Goal: Information Seeking & Learning: Learn about a topic

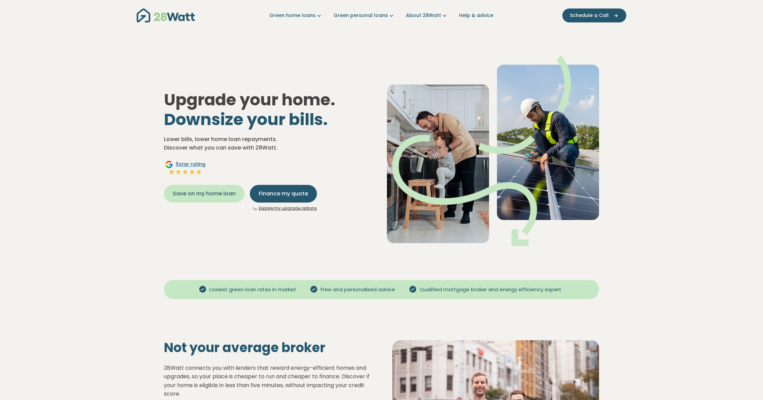
click at [221, 191] on span "Save on my home loan" at bounding box center [204, 194] width 63 height 8
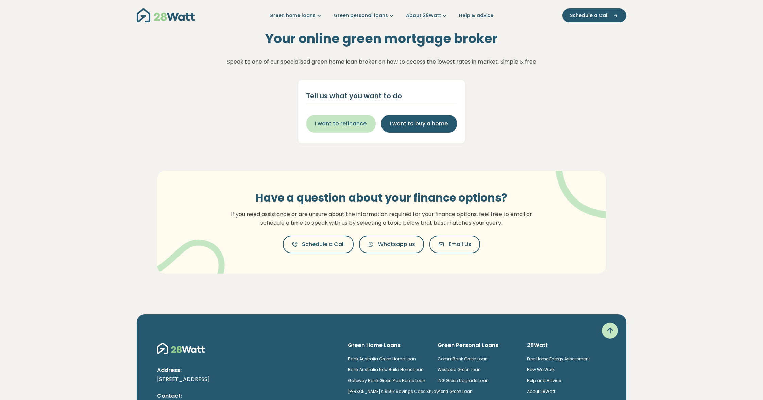
click at [356, 127] on span "I want to refinance" at bounding box center [341, 124] width 52 height 8
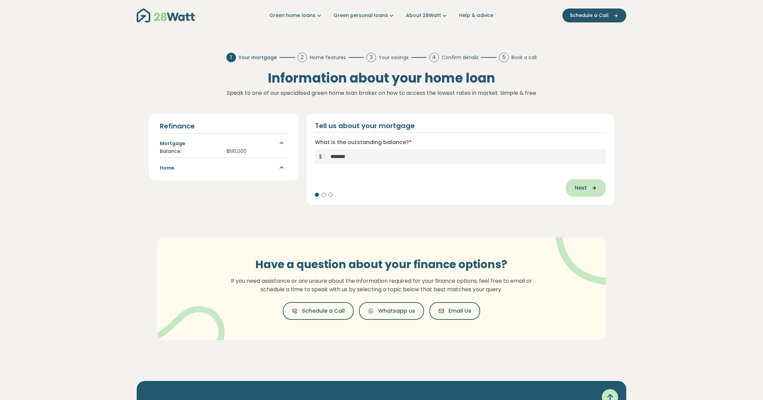
type input "*******"
click at [589, 186] on icon "button" at bounding box center [592, 188] width 10 height 6
type input "****"
click at [581, 188] on span "Next" at bounding box center [581, 188] width 12 height 8
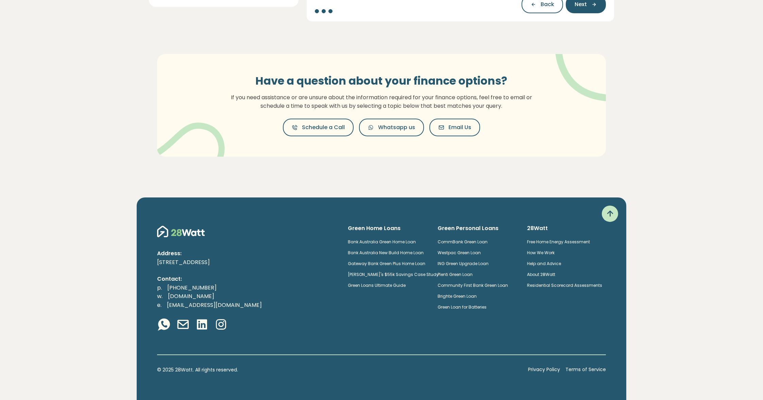
scroll to position [82, 0]
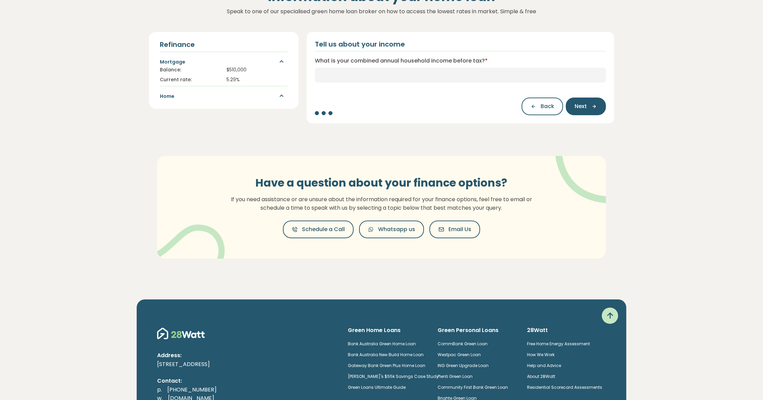
click at [333, 61] on label "What is your combined annual household income before tax? *" at bounding box center [401, 61] width 173 height 8
click at [333, 68] on input "What is your combined annual household income before tax? *" at bounding box center [460, 75] width 291 height 15
click at [474, 56] on div "Tell us about your income What is your combined annual household income before …" at bounding box center [461, 78] width 308 height 92
drag, startPoint x: 490, startPoint y: 58, endPoint x: 354, endPoint y: 49, distance: 136.7
click at [354, 49] on div "Tell us about your income What is your combined annual household income before …" at bounding box center [461, 78] width 308 height 92
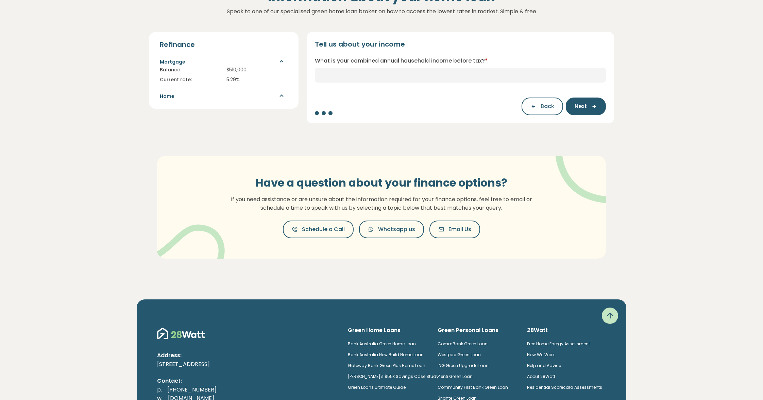
drag, startPoint x: 354, startPoint y: 49, endPoint x: 314, endPoint y: 58, distance: 40.9
click at [314, 58] on div "Tell us about your income What is your combined annual household income before …" at bounding box center [461, 78] width 308 height 92
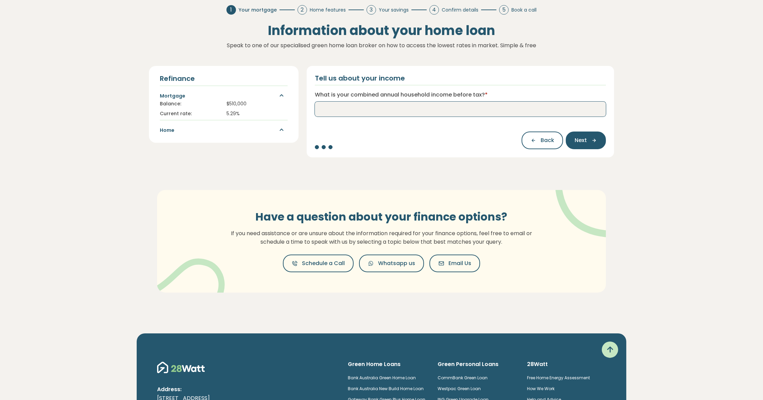
click at [344, 109] on input "What is your combined annual household income before tax? *" at bounding box center [460, 109] width 291 height 15
type input "*******"
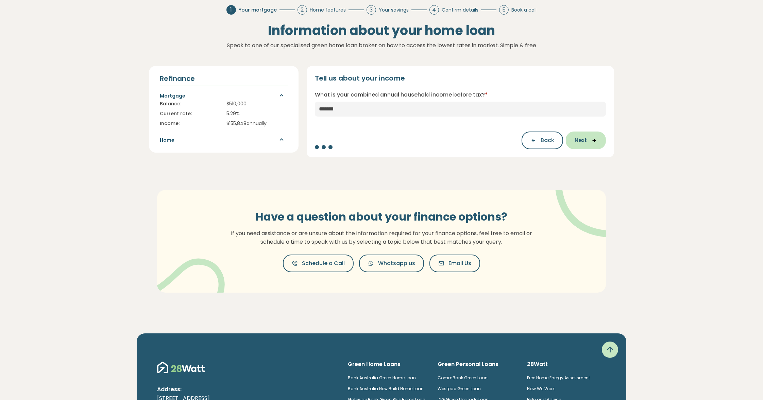
click at [599, 138] on button "Next" at bounding box center [586, 141] width 40 height 18
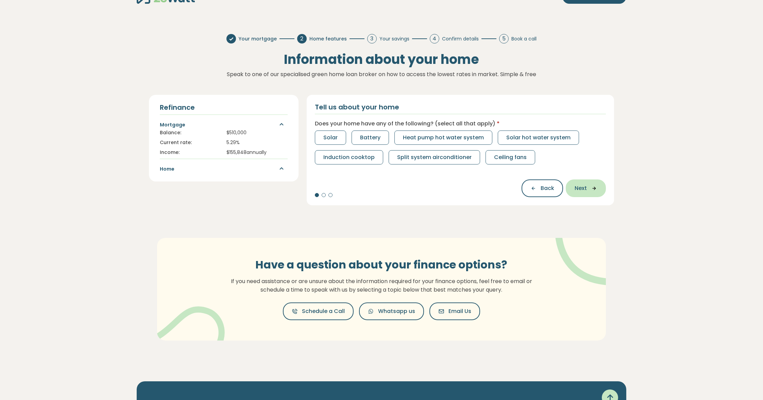
scroll to position [0, 0]
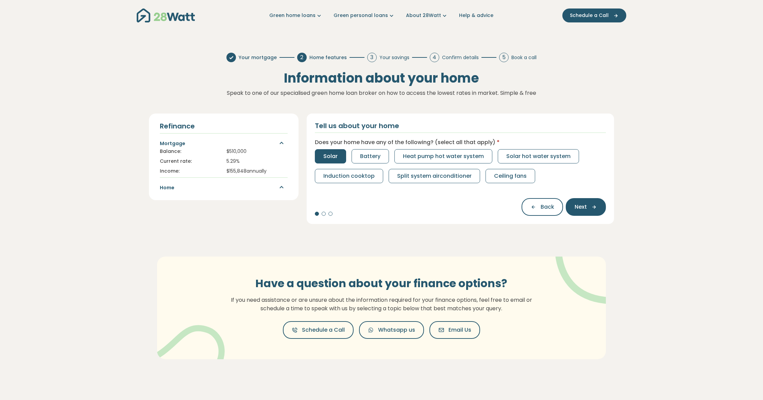
click at [330, 157] on span "Solar" at bounding box center [331, 156] width 14 height 8
click at [363, 159] on span "Battery" at bounding box center [370, 156] width 20 height 8
click at [586, 209] on span "Next" at bounding box center [581, 207] width 12 height 8
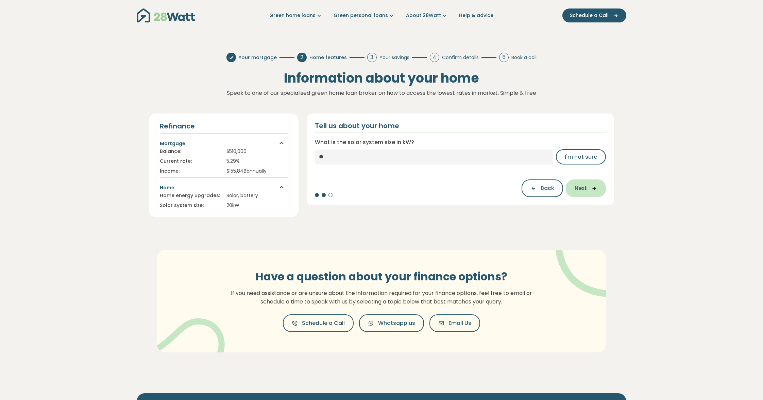
type input "**"
click at [585, 189] on span "Next" at bounding box center [581, 188] width 12 height 8
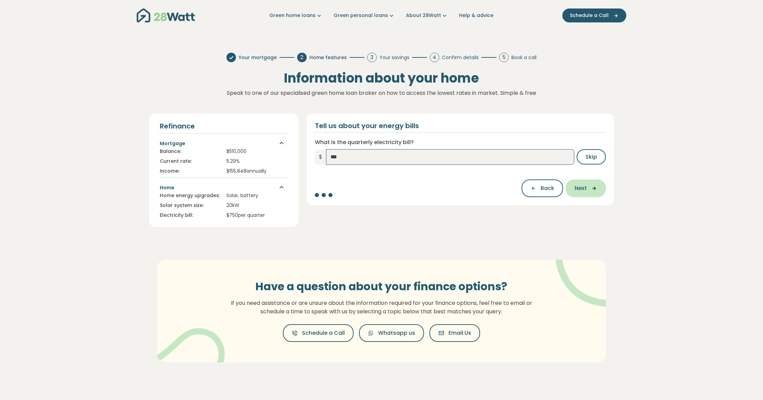
type input "***"
click at [591, 183] on button "Next" at bounding box center [586, 189] width 40 height 18
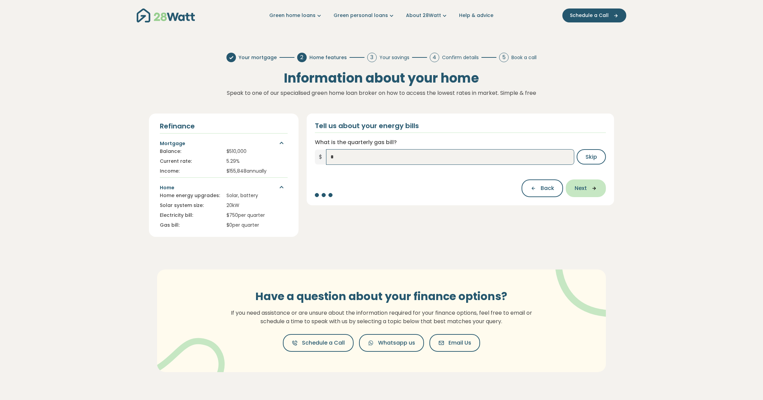
type input "*"
click at [586, 193] on button "Next" at bounding box center [586, 189] width 40 height 18
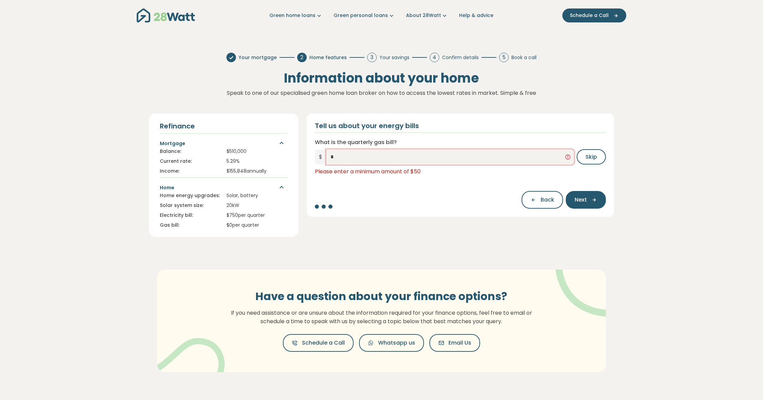
click at [341, 163] on input "*" at bounding box center [451, 157] width 248 height 15
type input "**"
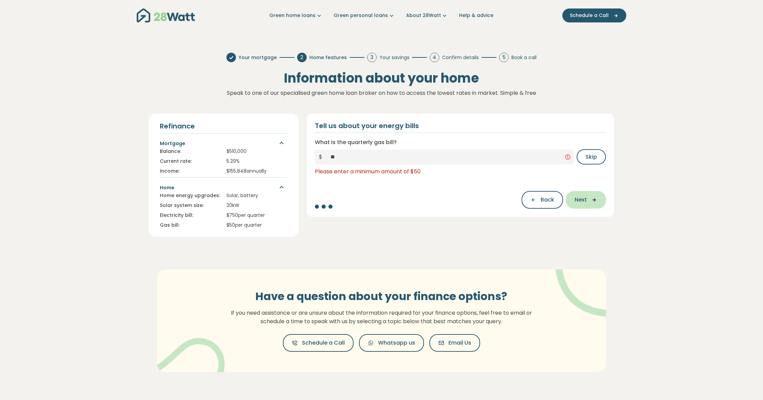
click at [586, 198] on span "Next" at bounding box center [581, 200] width 12 height 8
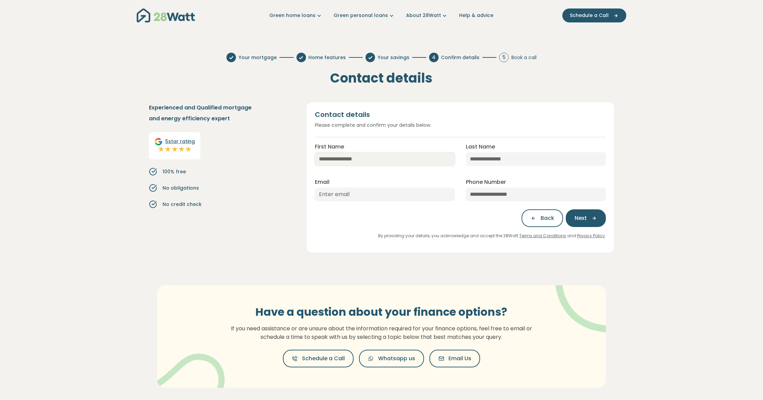
click at [339, 162] on input "First Name" at bounding box center [385, 159] width 140 height 14
type input "**********"
type input "ali.hassan.ce@gmail.com"
type input "**********"
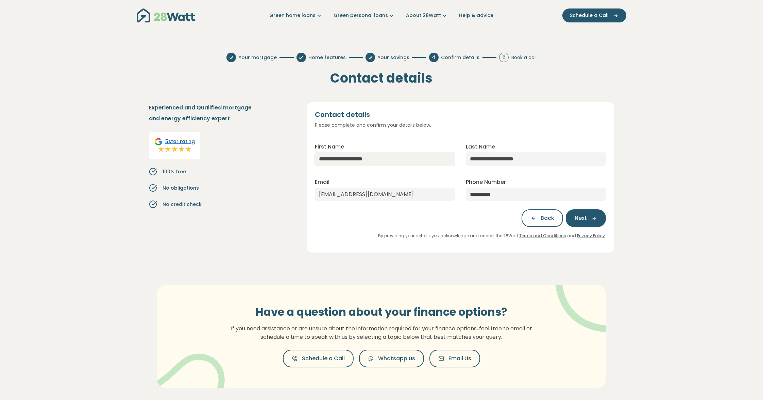
click at [351, 162] on input "**********" at bounding box center [385, 159] width 140 height 14
drag, startPoint x: 351, startPoint y: 162, endPoint x: 381, endPoint y: 163, distance: 30.6
click at [381, 163] on input "**********" at bounding box center [385, 159] width 140 height 14
type input "**********"
click at [503, 158] on input "**********" at bounding box center [536, 159] width 140 height 14
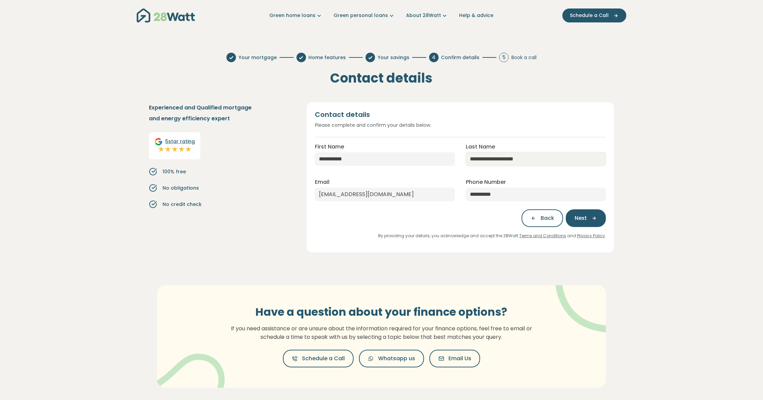
drag, startPoint x: 503, startPoint y: 158, endPoint x: 529, endPoint y: 160, distance: 26.6
click at [529, 160] on input "**********" at bounding box center [536, 159] width 140 height 14
click at [473, 159] on input "**********" at bounding box center [536, 159] width 140 height 14
type input "******"
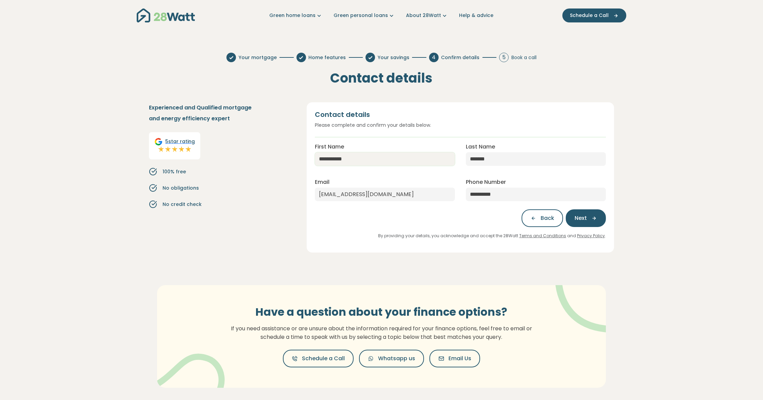
click at [334, 156] on input "**********" at bounding box center [385, 159] width 140 height 14
click at [495, 108] on div "**********" at bounding box center [461, 177] width 308 height 151
click at [587, 221] on span "Next" at bounding box center [581, 218] width 12 height 8
type input "***"
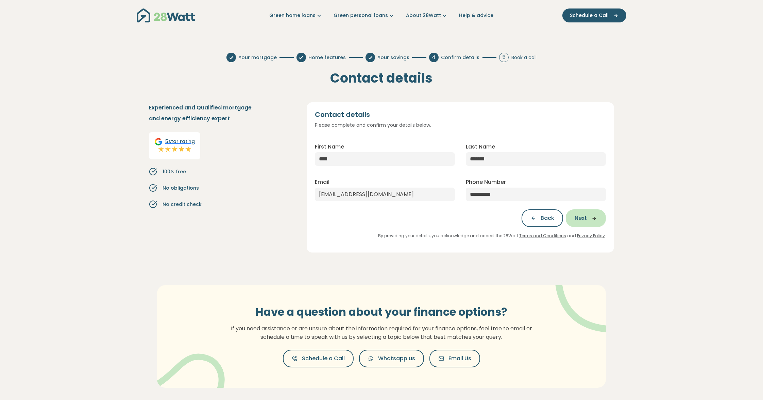
type input "******"
type input "**********"
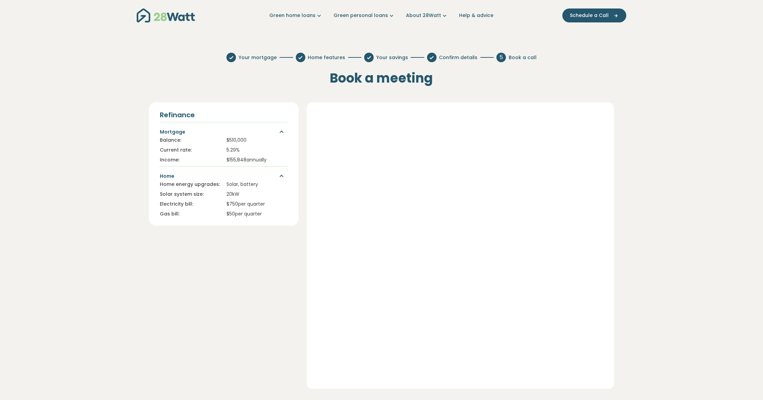
click at [173, 16] on img "Main navigation" at bounding box center [166, 16] width 58 height 14
click at [320, 18] on icon "Main navigation" at bounding box center [319, 15] width 7 height 7
click at [306, 79] on icon "Main navigation" at bounding box center [303, 77] width 6 height 6
click at [391, 16] on icon "Main navigation" at bounding box center [391, 15] width 7 height 7
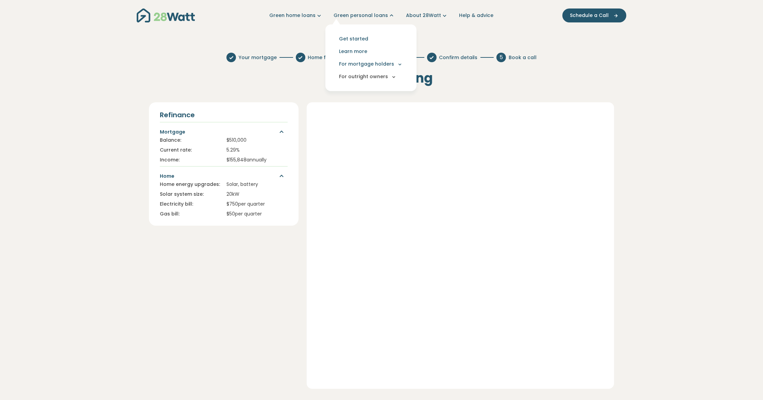
click at [384, 77] on button "For outright owners" at bounding box center [371, 76] width 80 height 13
click at [359, 106] on link "Brighte" at bounding box center [353, 106] width 35 height 10
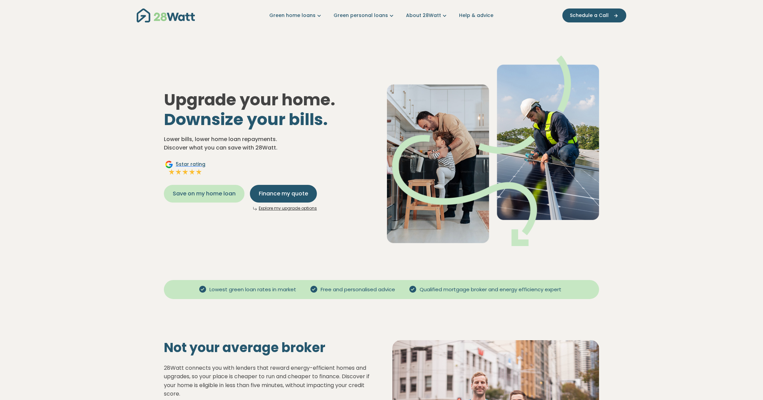
click at [188, 194] on span "Save on my home loan" at bounding box center [204, 194] width 63 height 8
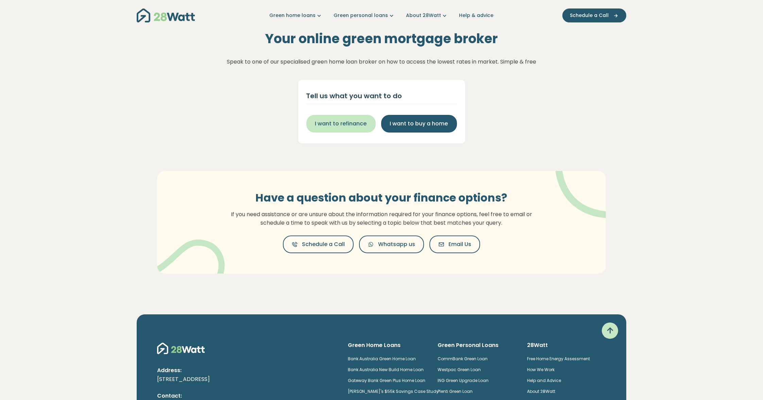
click at [349, 127] on span "I want to refinance" at bounding box center [341, 124] width 52 height 8
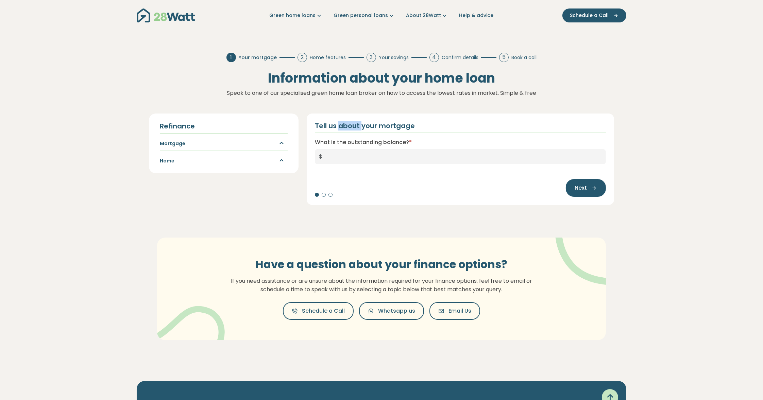
click at [349, 127] on h2 "Tell us about your mortgage" at bounding box center [365, 126] width 100 height 8
drag, startPoint x: 349, startPoint y: 127, endPoint x: 335, endPoint y: 157, distance: 33.5
click at [335, 157] on input "What is the outstanding balance? *" at bounding box center [467, 156] width 280 height 15
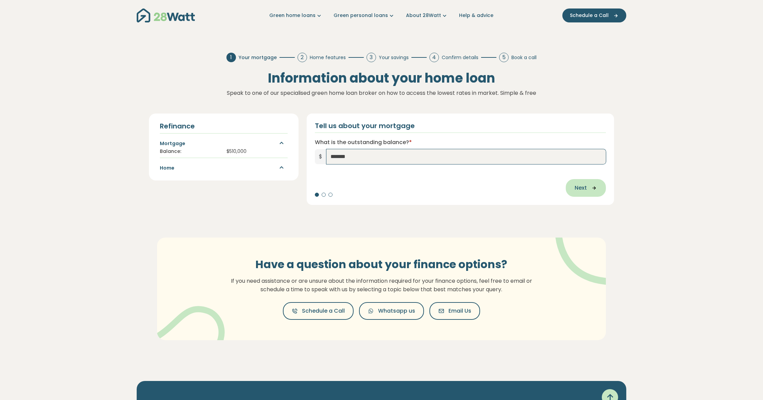
type input "*******"
click at [585, 192] on span "Next" at bounding box center [581, 188] width 12 height 8
type input "****"
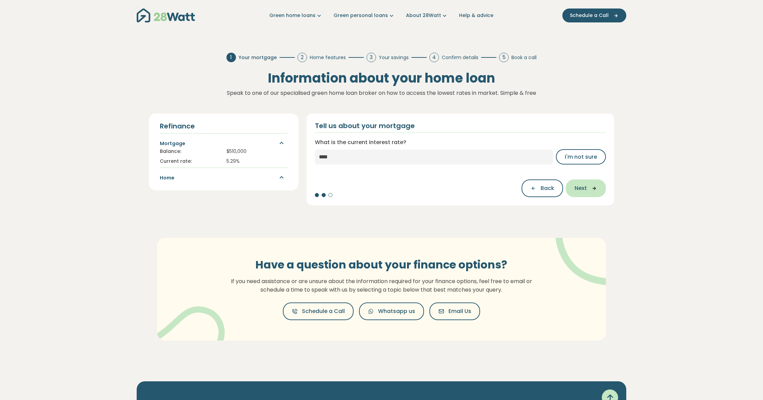
click at [590, 191] on icon "button" at bounding box center [592, 188] width 10 height 6
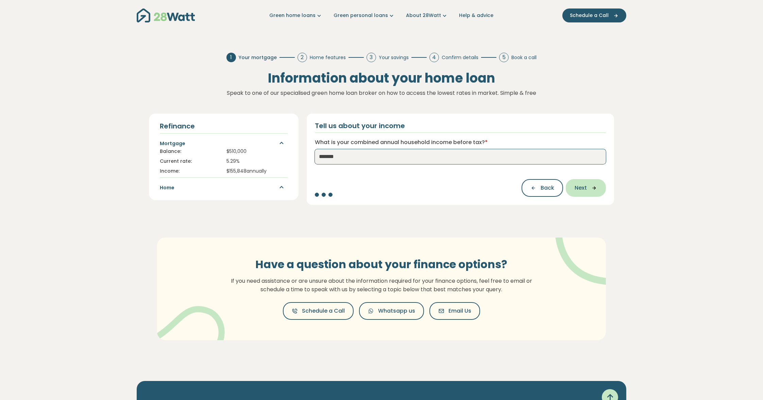
type input "*******"
click at [587, 190] on icon "button" at bounding box center [592, 188] width 10 height 6
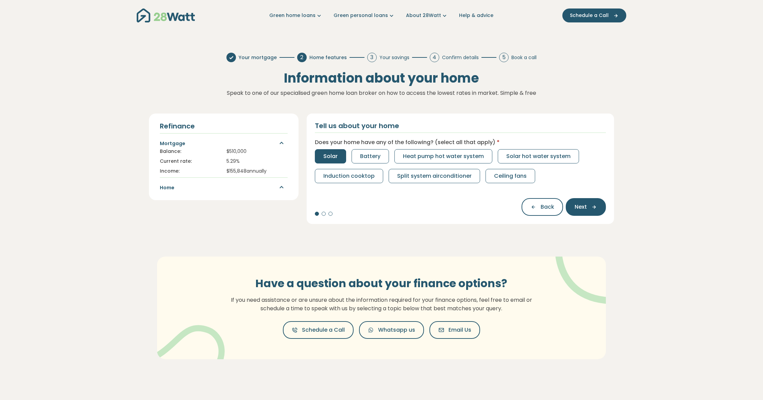
click at [333, 154] on span "Solar" at bounding box center [331, 156] width 14 height 8
click at [326, 155] on span "Solar" at bounding box center [331, 156] width 14 height 8
click at [355, 181] on button "Induction cooktop" at bounding box center [349, 176] width 68 height 14
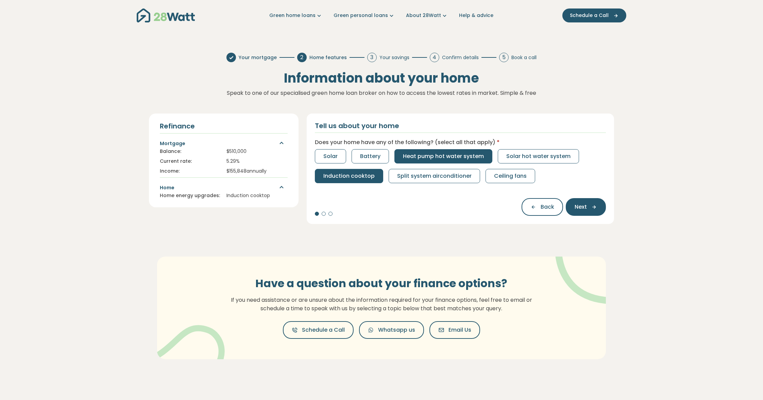
click at [463, 160] on span "Heat pump hot water system" at bounding box center [443, 156] width 81 height 8
click at [501, 176] on span "Ceiling fans" at bounding box center [510, 176] width 33 height 8
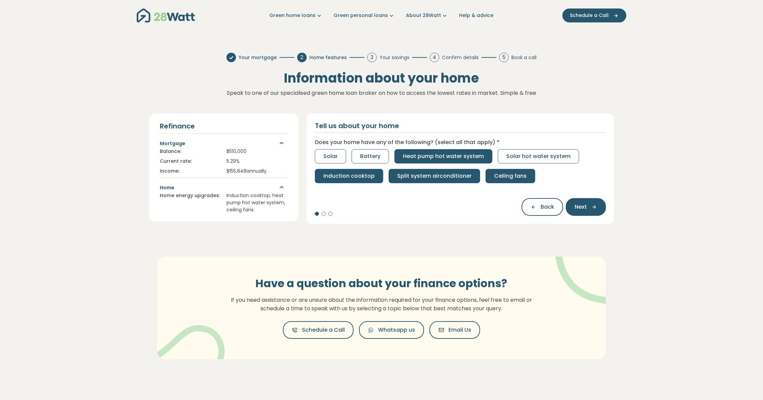
click at [449, 176] on span "Split system airconditioner" at bounding box center [434, 176] width 75 height 8
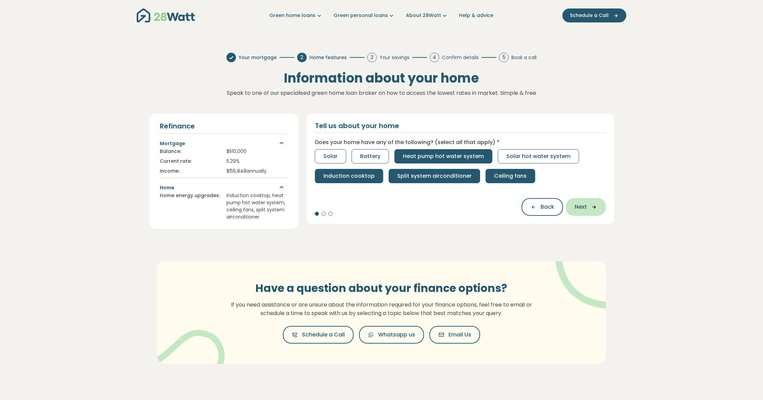
click at [595, 208] on icon "button" at bounding box center [592, 207] width 10 height 6
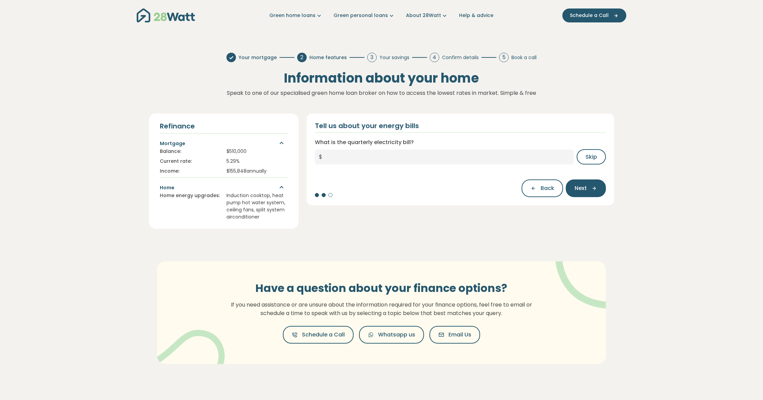
click at [342, 161] on input "What is the quarterly electricity bill?" at bounding box center [451, 157] width 248 height 15
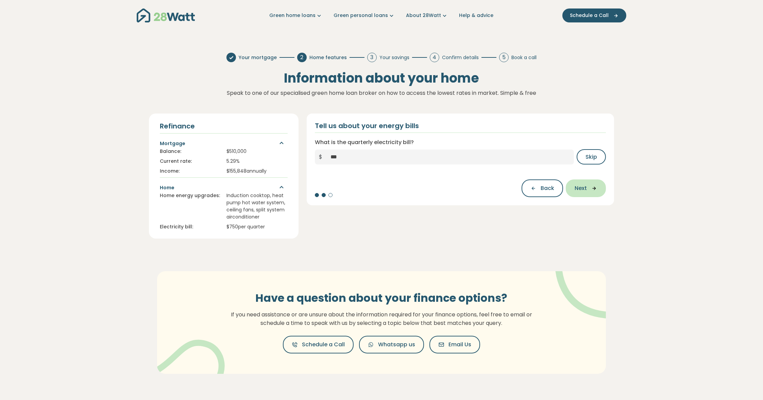
type input "***"
click at [584, 186] on span "Next" at bounding box center [581, 188] width 12 height 8
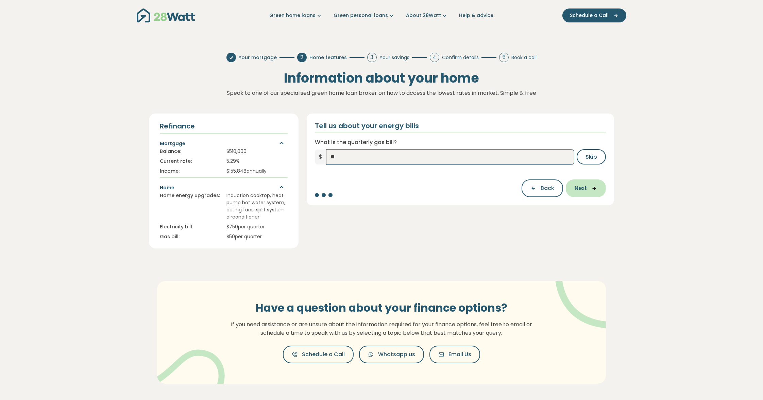
type input "**"
click at [580, 188] on span "Next" at bounding box center [581, 188] width 12 height 8
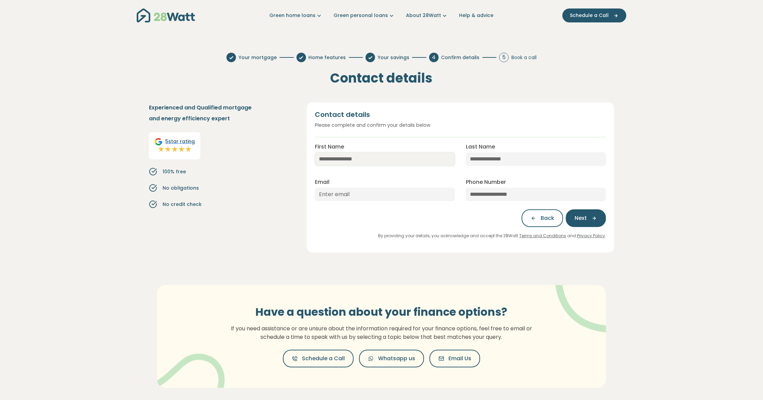
click at [352, 161] on input "First Name" at bounding box center [385, 159] width 140 height 14
type input "***"
type input "******"
type input "ali.hassan.ce@gmail.com"
type input "**********"
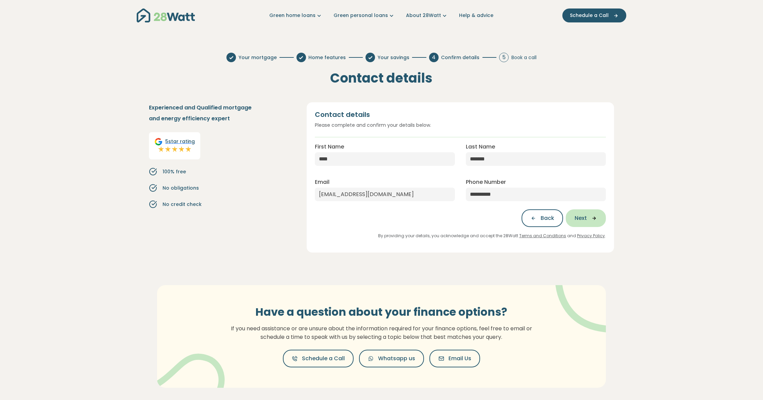
click at [596, 219] on icon "button" at bounding box center [592, 218] width 10 height 6
type input "***"
type input "******"
type input "**********"
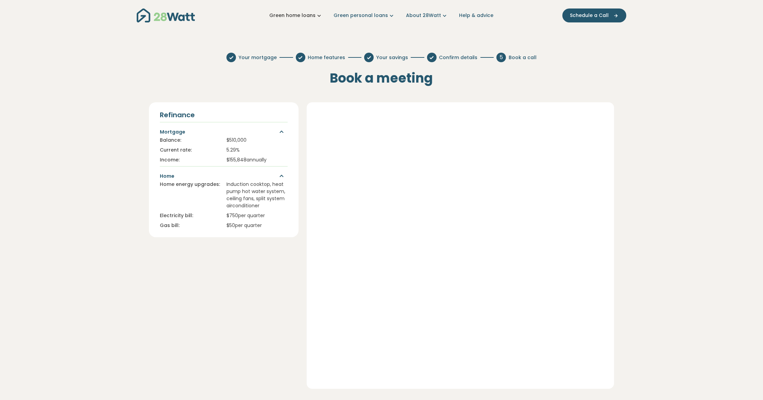
click at [306, 17] on link "Green home loans" at bounding box center [295, 15] width 53 height 7
click at [302, 78] on button "Products" at bounding box center [296, 76] width 58 height 13
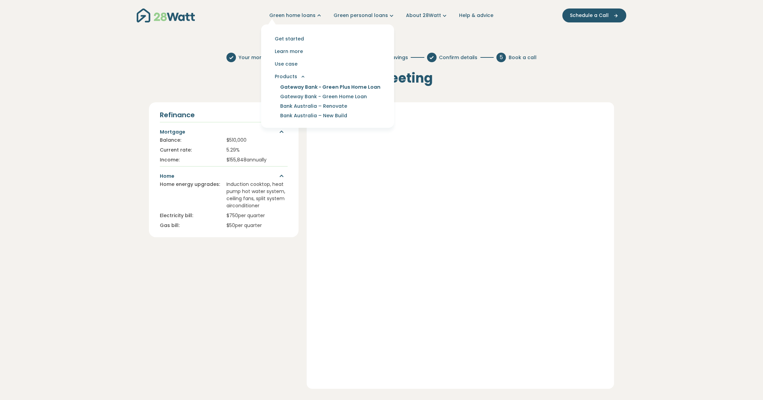
click at [317, 88] on link "Gateway Bank - Green Plus Home Loan" at bounding box center [330, 87] width 117 height 10
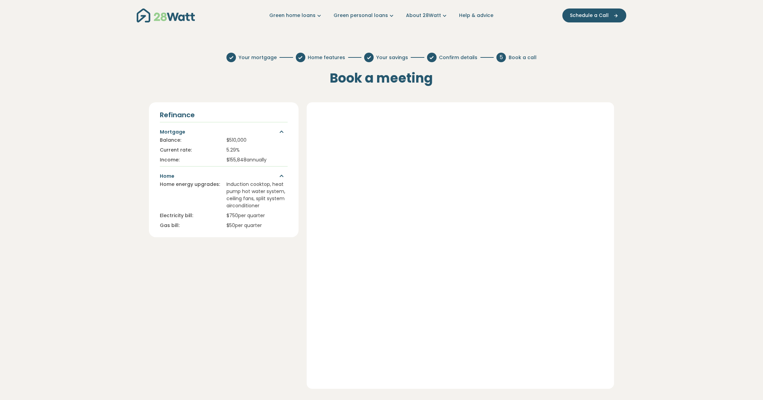
click at [206, 291] on div "Refinance Mortgage Balance: $ 510,000 Current rate: 5.29% Income: $ 155,848 ann…" at bounding box center [224, 245] width 158 height 287
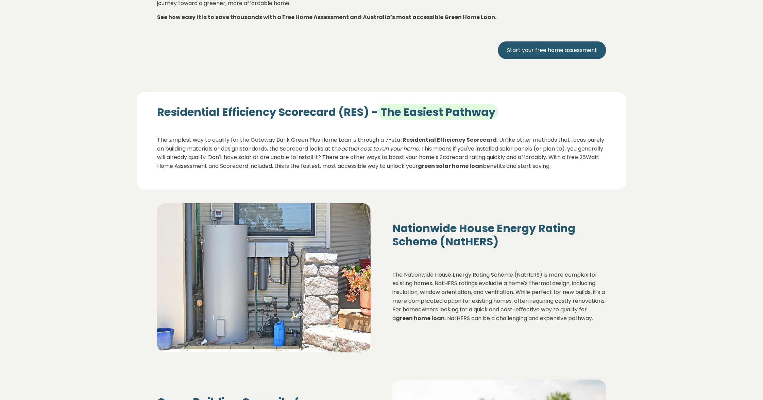
scroll to position [748, 0]
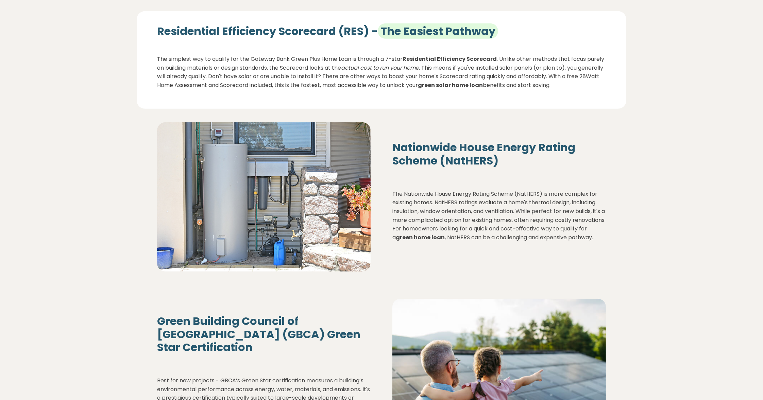
click at [424, 194] on p "The Nationwide House Energy Rating Scheme (NatHERS) is more complex for existin…" at bounding box center [500, 216] width 214 height 52
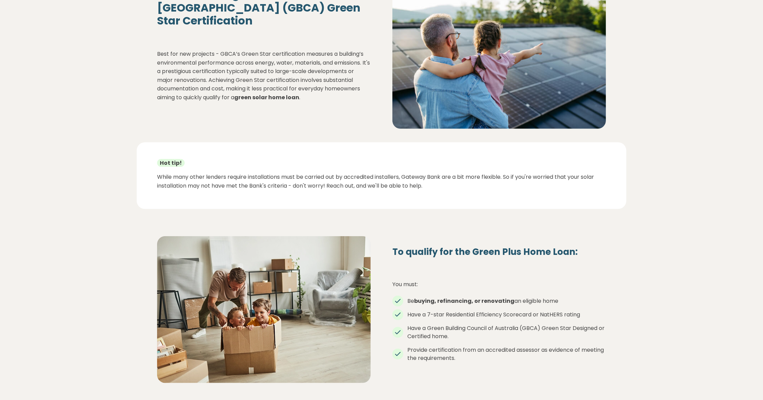
scroll to position [1089, 0]
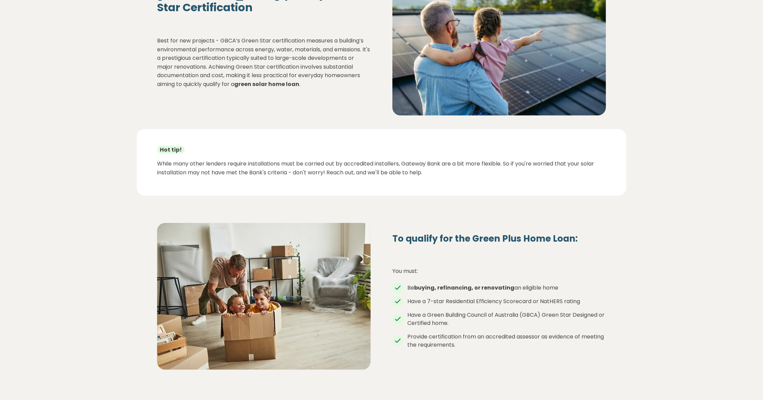
click at [193, 80] on p "Best for new projects - GBCA’s Green Star certification measures a building’s e…" at bounding box center [264, 62] width 214 height 52
drag, startPoint x: 193, startPoint y: 80, endPoint x: 278, endPoint y: 78, distance: 85.1
click at [278, 78] on p "Best for new projects - GBCA’s Green Star certification measures a building’s e…" at bounding box center [264, 62] width 214 height 52
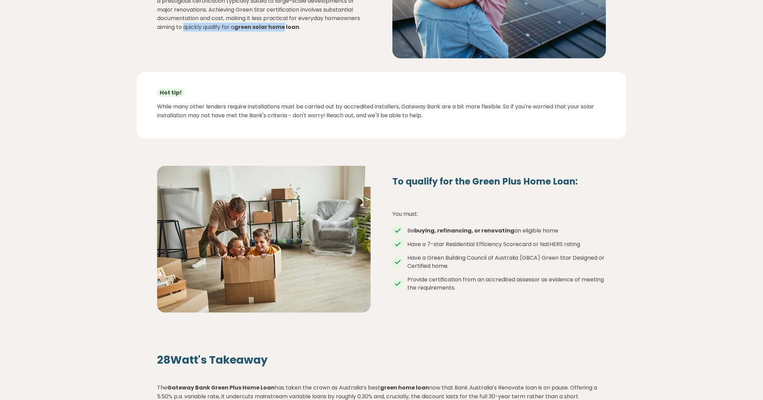
scroll to position [1157, 0]
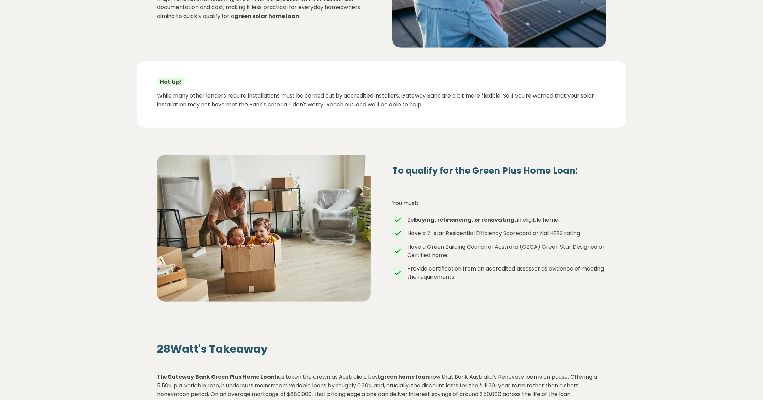
click at [505, 171] on h4 "To qualify for the Green Plus Home Loan:" at bounding box center [500, 171] width 214 height 12
click at [500, 219] on strong "buying, refinancing, or renovating" at bounding box center [464, 220] width 100 height 8
click at [412, 235] on li "Have a 7-star Residential Efficiency Scorecard or NatHERS rating" at bounding box center [500, 234] width 214 height 8
drag, startPoint x: 412, startPoint y: 235, endPoint x: 577, endPoint y: 237, distance: 165.4
click at [577, 237] on li "Have a 7-star Residential Efficiency Scorecard or NatHERS rating" at bounding box center [500, 234] width 214 height 8
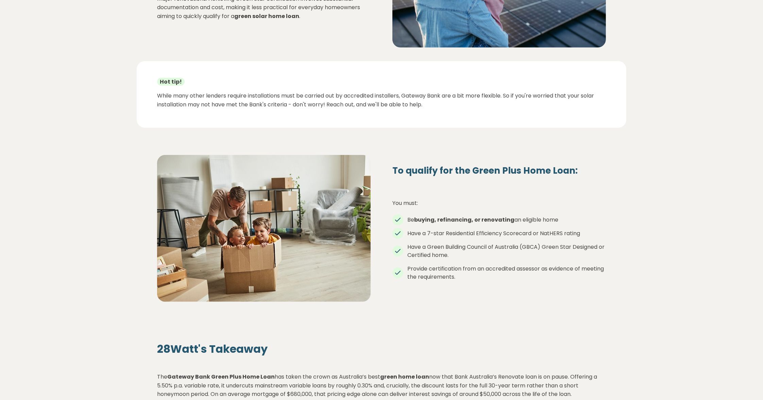
click at [412, 245] on li "Have a Green Building Council of Australia (GBCA) Green Star Designed or Certif…" at bounding box center [500, 251] width 214 height 16
drag, startPoint x: 412, startPoint y: 245, endPoint x: 567, endPoint y: 248, distance: 155.8
click at [567, 248] on li "Have a Green Building Council of Australia (GBCA) Green Star Designed or Certif…" at bounding box center [500, 251] width 214 height 16
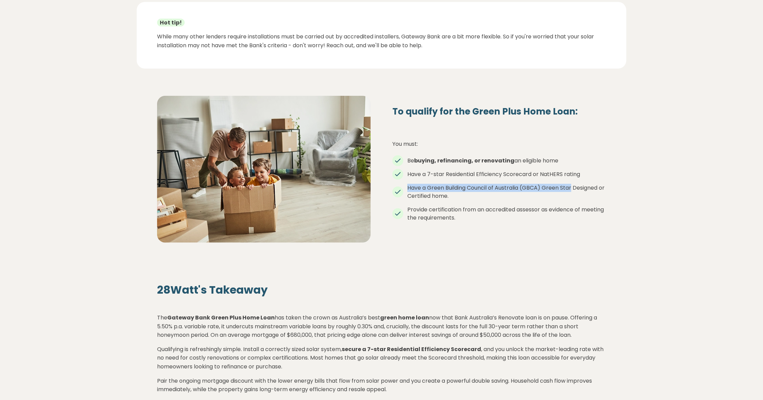
scroll to position [1225, 0]
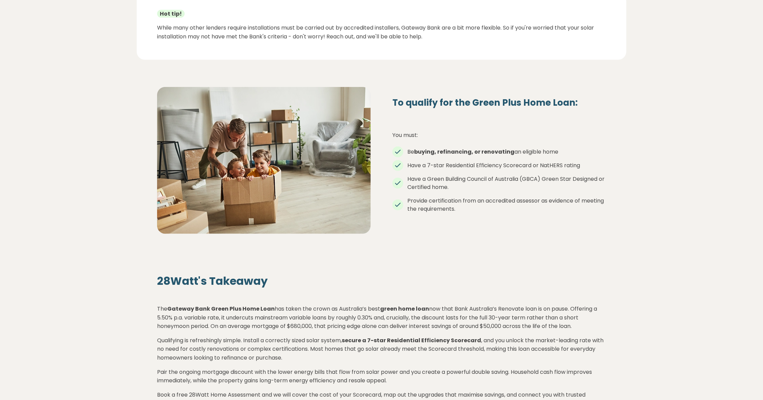
click at [423, 201] on li "Provide certification from an accredited assessor as evidence of meeting the re…" at bounding box center [500, 205] width 214 height 16
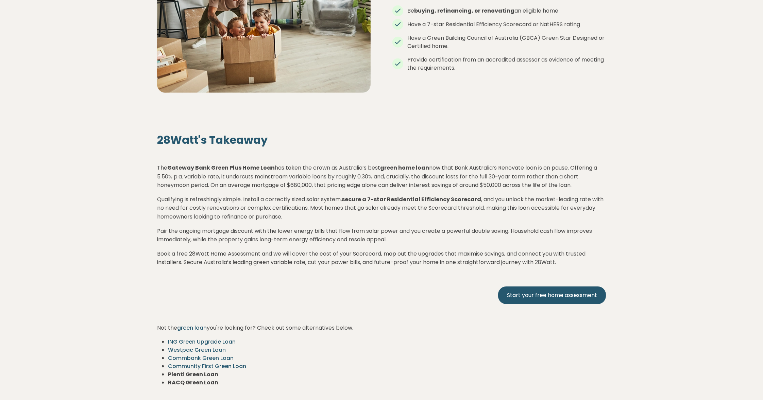
scroll to position [1429, 0]
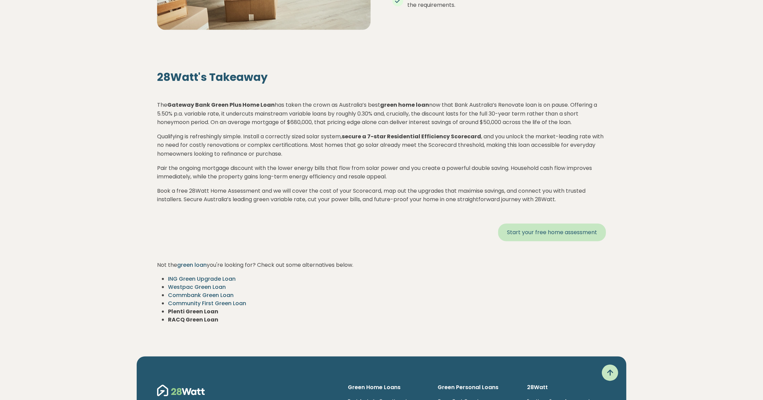
click at [539, 239] on link "Start your free home assessment" at bounding box center [552, 233] width 108 height 18
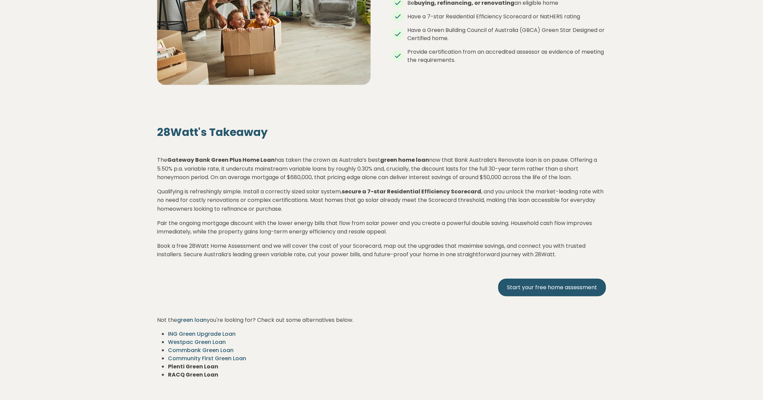
scroll to position [1293, 0]
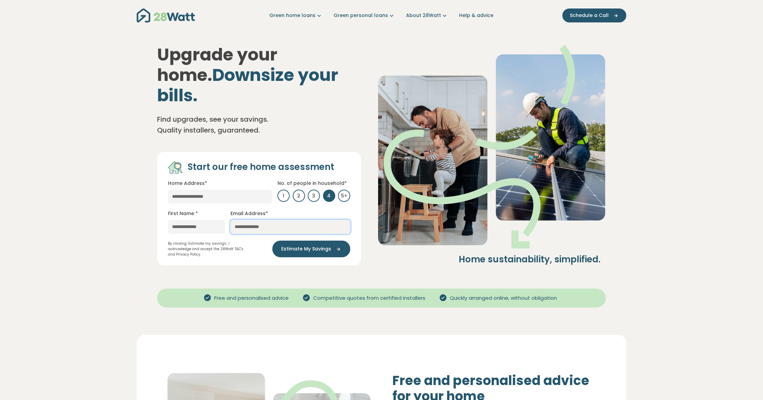
click at [238, 220] on input "email" at bounding box center [291, 227] width 120 height 14
type input "**********"
click at [308, 246] on span "Estimate My Savings" at bounding box center [306, 249] width 50 height 7
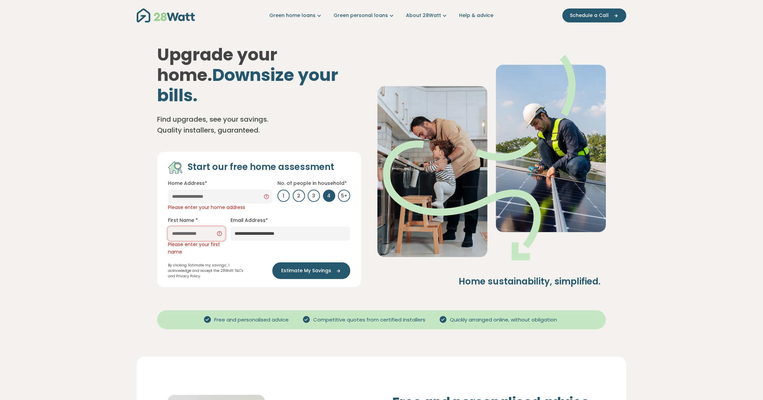
click at [201, 227] on input "text" at bounding box center [196, 234] width 57 height 14
type input "***"
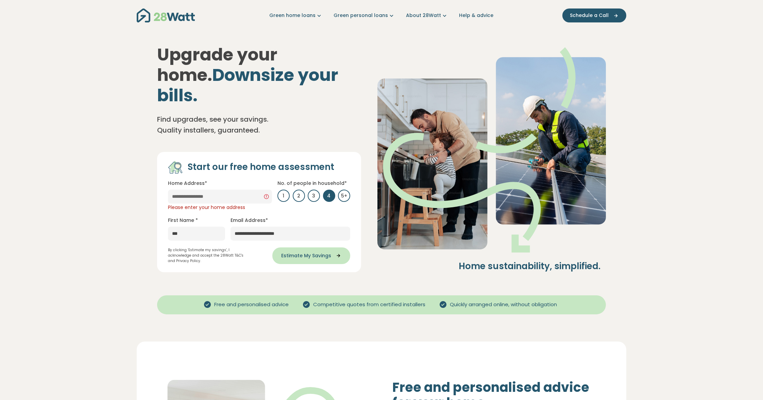
click at [329, 252] on span "Estimate My Savings" at bounding box center [306, 255] width 50 height 7
click at [204, 190] on input "text" at bounding box center [220, 197] width 104 height 14
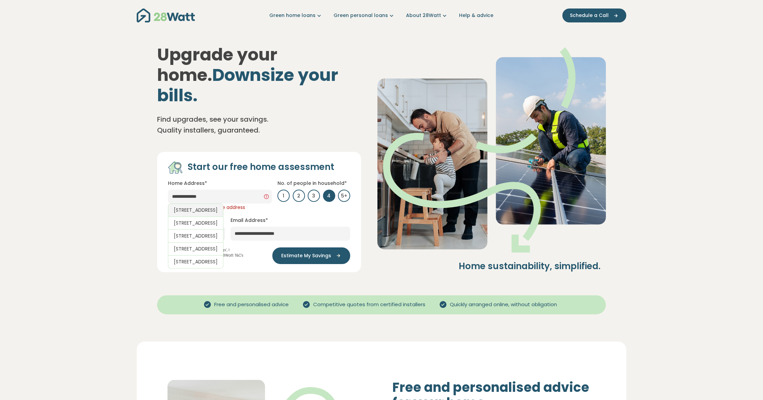
click at [212, 204] on link "89 Sinclairs Road, Deanside VIC, Australia" at bounding box center [195, 210] width 55 height 13
type input "**********"
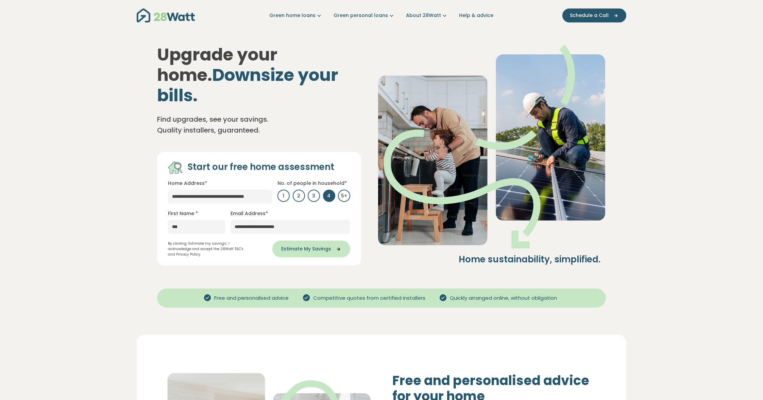
click at [315, 246] on span "Estimate My Savings" at bounding box center [306, 249] width 50 height 7
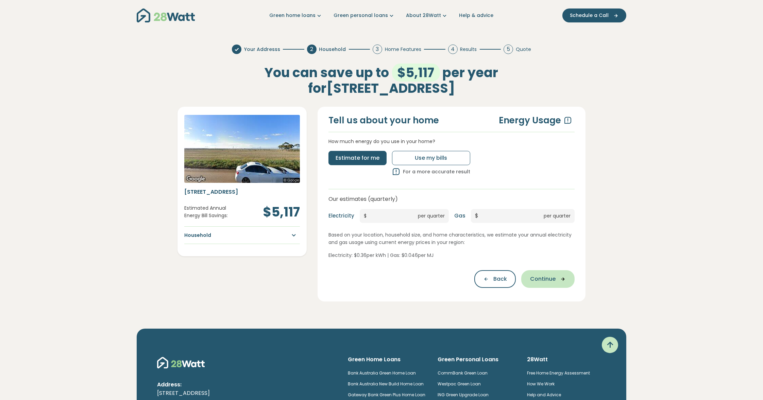
click at [551, 280] on span "Continue" at bounding box center [543, 279] width 26 height 8
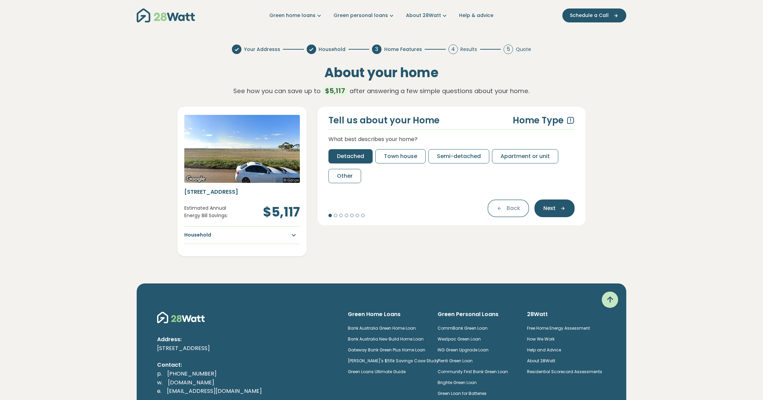
click at [353, 155] on span "Detached" at bounding box center [350, 156] width 27 height 8
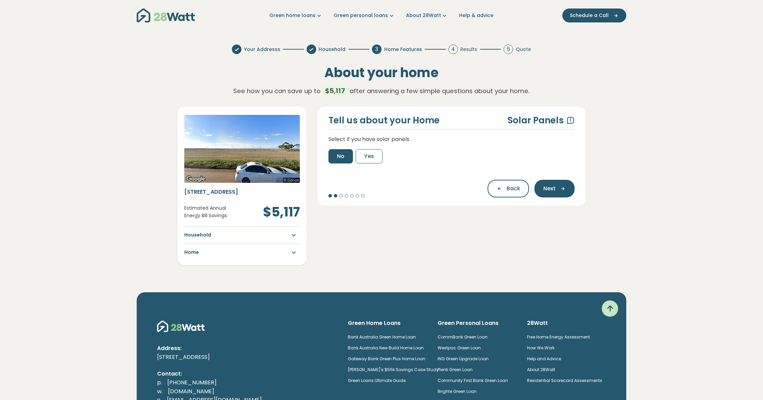
click at [342, 155] on span "No" at bounding box center [340, 156] width 7 height 8
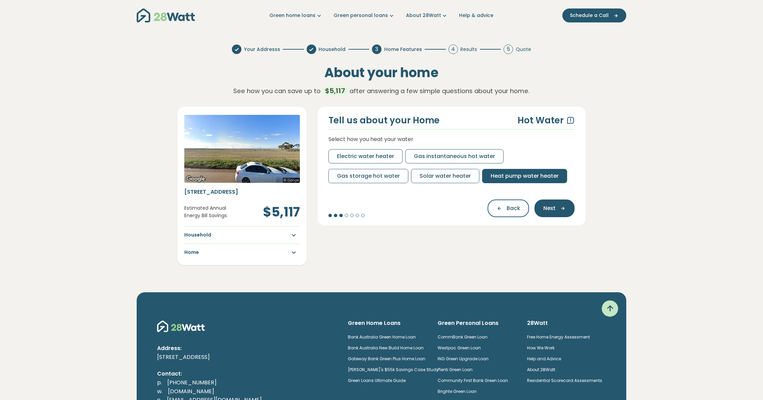
click at [505, 176] on span "Heat pump water heater" at bounding box center [525, 176] width 68 height 8
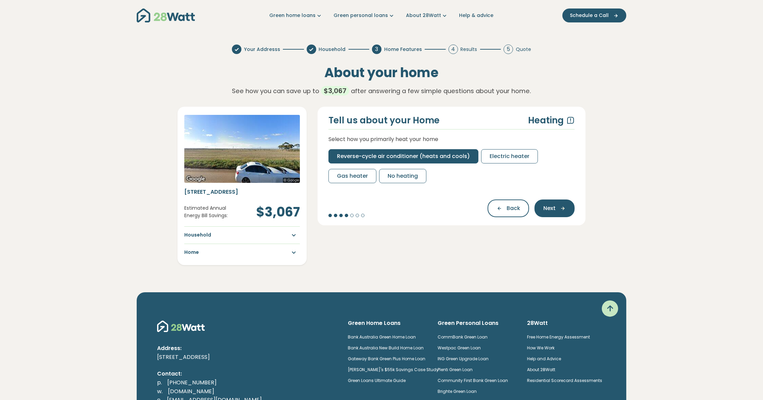
click at [411, 154] on span "Reverse-cycle air conditioner (heats and cools)" at bounding box center [403, 156] width 133 height 8
click at [375, 156] on span "Reverse-cycle air conditioner (heats and cools)" at bounding box center [403, 156] width 133 height 8
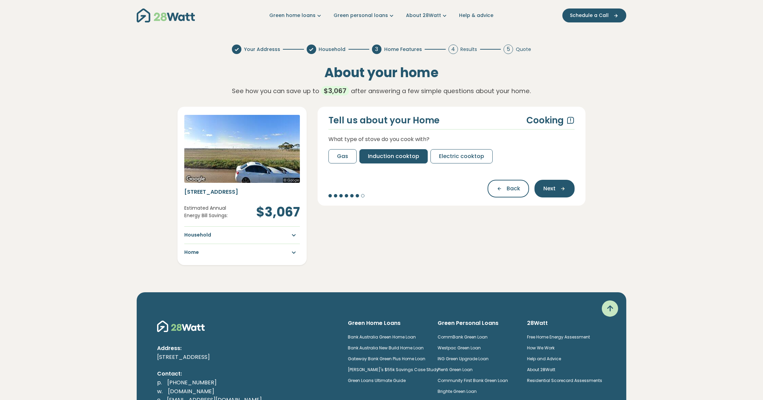
click at [400, 158] on span "Induction cooktop" at bounding box center [393, 156] width 51 height 8
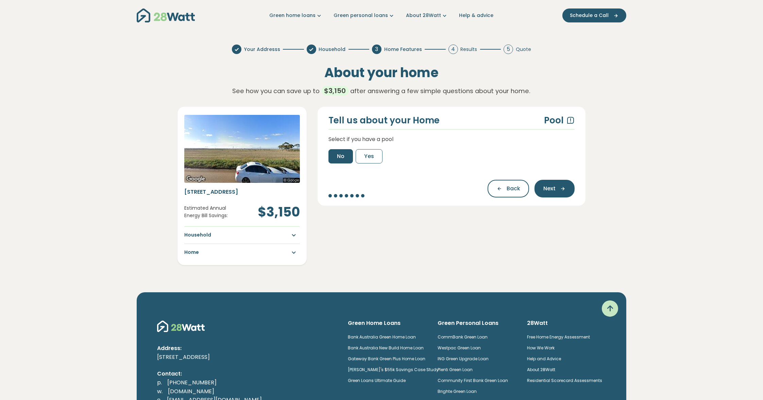
click at [344, 156] on span "No" at bounding box center [340, 156] width 7 height 8
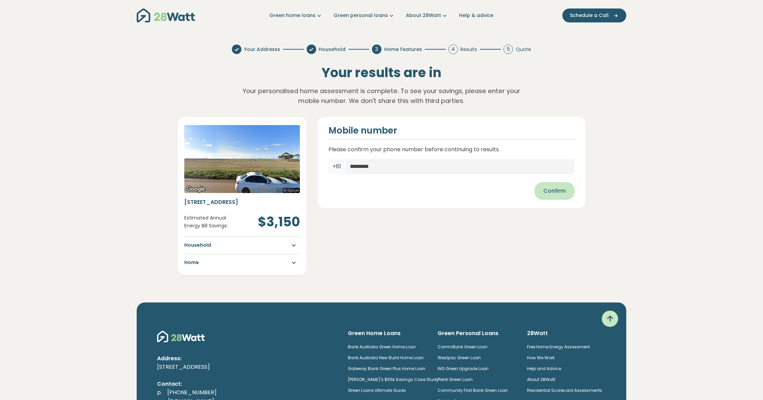
click at [550, 188] on span "Confirm" at bounding box center [555, 191] width 22 height 8
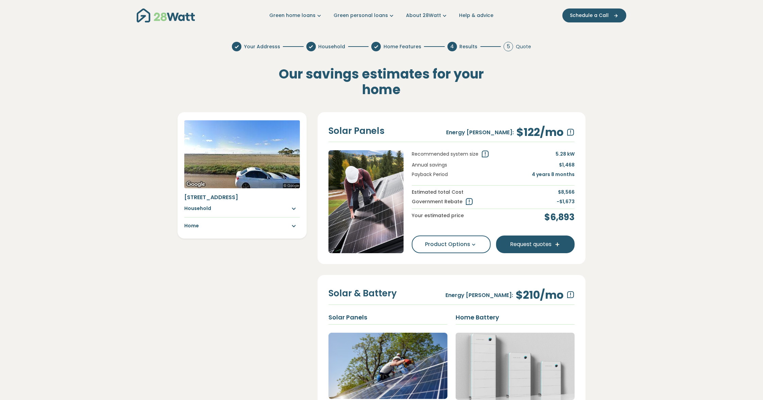
click at [436, 155] on span "Recommended system size" at bounding box center [445, 154] width 67 height 7
click at [465, 132] on p "Energy Bill Savings:" at bounding box center [480, 132] width 68 height 9
drag, startPoint x: 465, startPoint y: 132, endPoint x: 494, endPoint y: 132, distance: 28.6
click at [494, 132] on p "Energy Bill Savings:" at bounding box center [480, 132] width 68 height 9
click at [421, 200] on span "Government Rebate" at bounding box center [437, 201] width 51 height 7
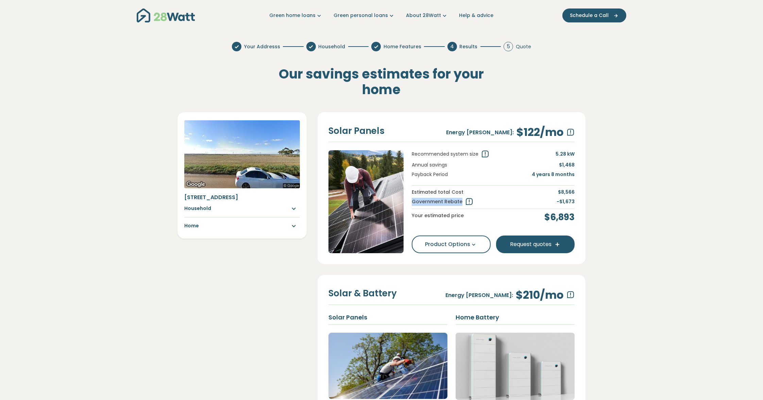
drag, startPoint x: 421, startPoint y: 200, endPoint x: 464, endPoint y: 201, distance: 43.6
click at [464, 201] on p "Government Rebate" at bounding box center [444, 202] width 64 height 8
click at [417, 215] on p "Your estimated price" at bounding box center [438, 218] width 52 height 12
drag, startPoint x: 417, startPoint y: 215, endPoint x: 461, endPoint y: 216, distance: 43.9
click at [461, 216] on p "Your estimated price" at bounding box center [438, 218] width 52 height 12
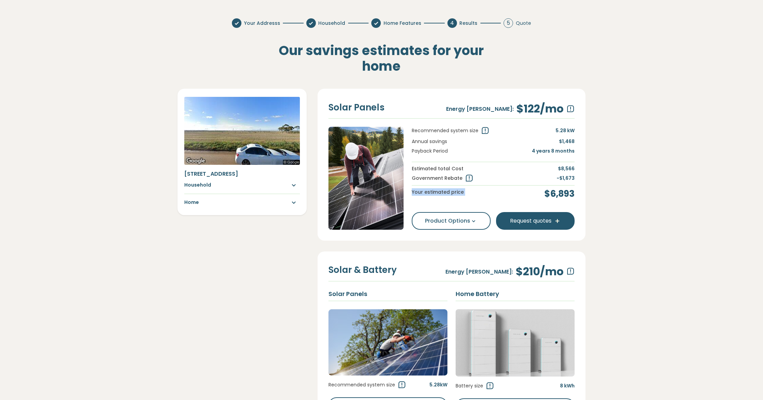
scroll to position [68, 0]
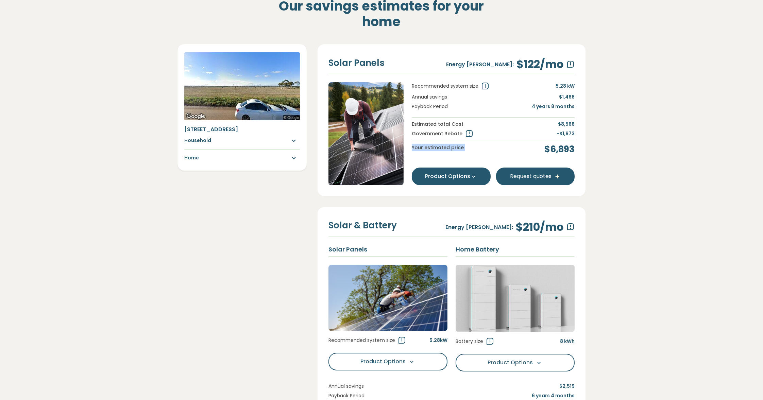
click at [475, 178] on icon at bounding box center [474, 176] width 7 height 7
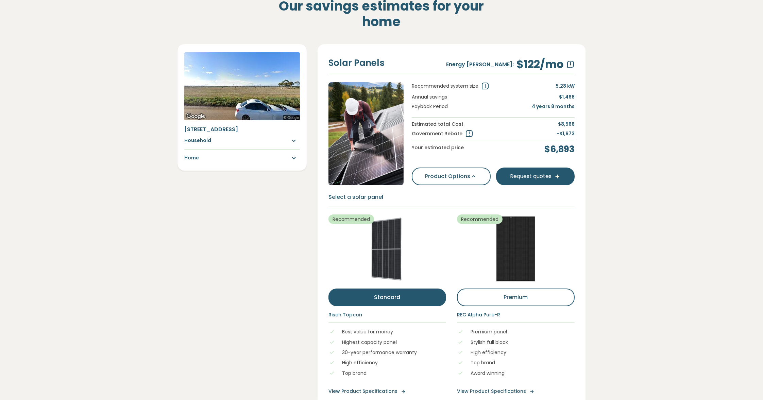
click at [367, 197] on h6 "Select a solar panel" at bounding box center [452, 197] width 246 height 7
click at [350, 219] on span "Recommended" at bounding box center [352, 220] width 46 height 10
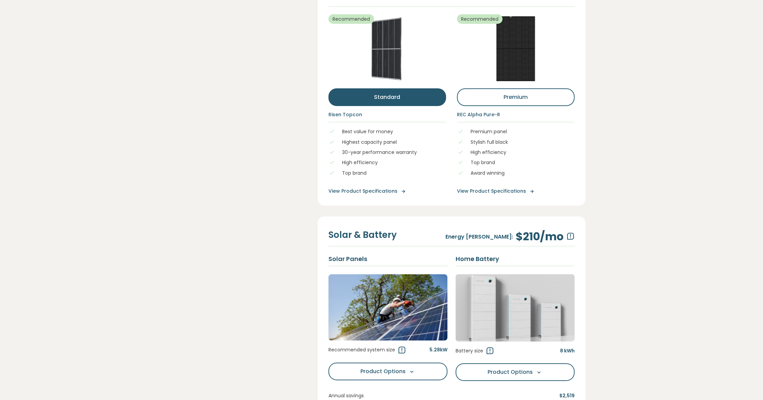
scroll to position [272, 0]
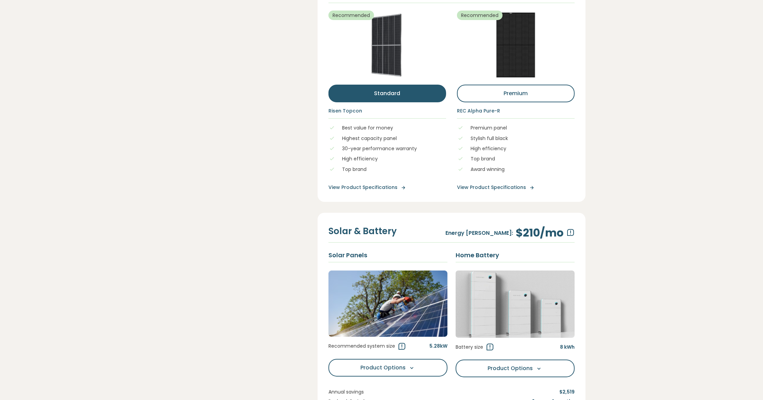
click at [469, 230] on p "Energy Bill Savings:" at bounding box center [480, 233] width 68 height 9
drag, startPoint x: 469, startPoint y: 230, endPoint x: 520, endPoint y: 232, distance: 50.4
click at [520, 232] on div "Energy Bill Savings: $210 /mo" at bounding box center [510, 233] width 129 height 13
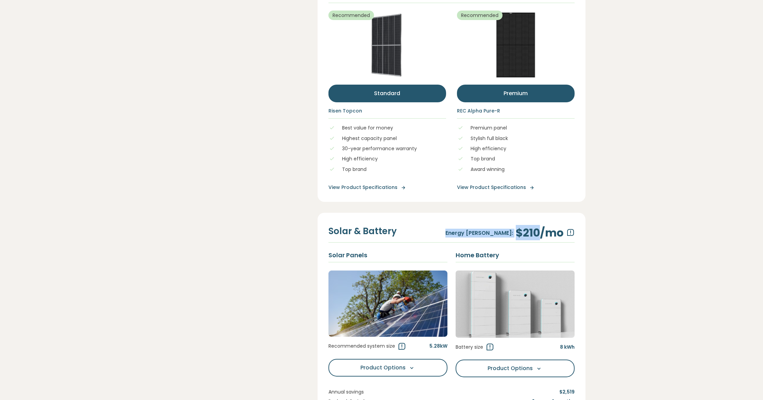
click at [528, 95] on button "premium" at bounding box center [516, 94] width 118 height 18
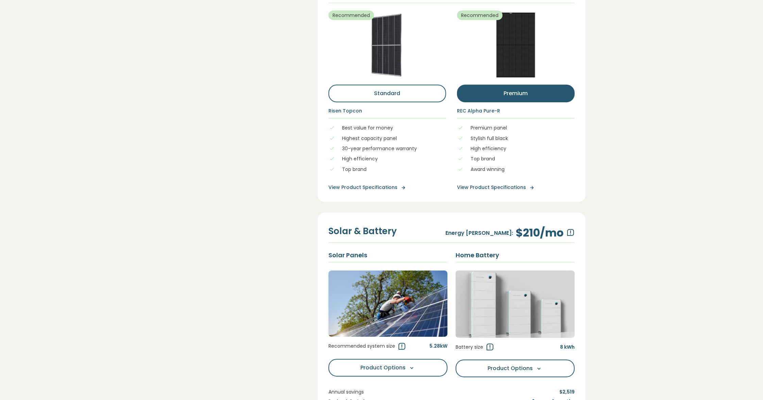
click at [352, 127] on p "Best value for money" at bounding box center [391, 127] width 99 height 7
click at [476, 138] on p "Stylish full black" at bounding box center [520, 138] width 99 height 7
click at [512, 185] on link "View Product Specifications" at bounding box center [516, 187] width 118 height 7
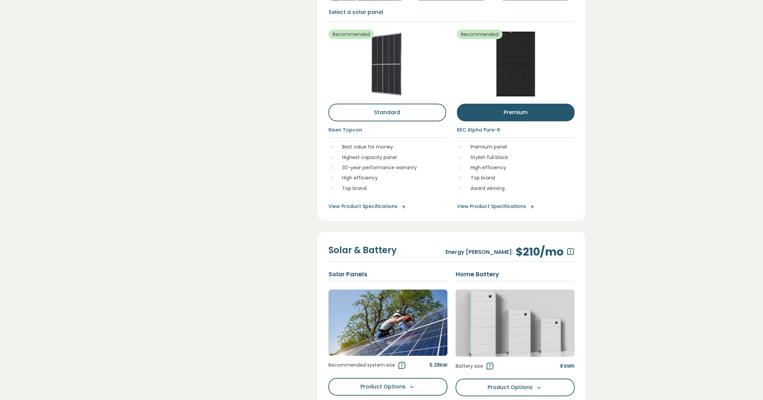
scroll to position [306, 0]
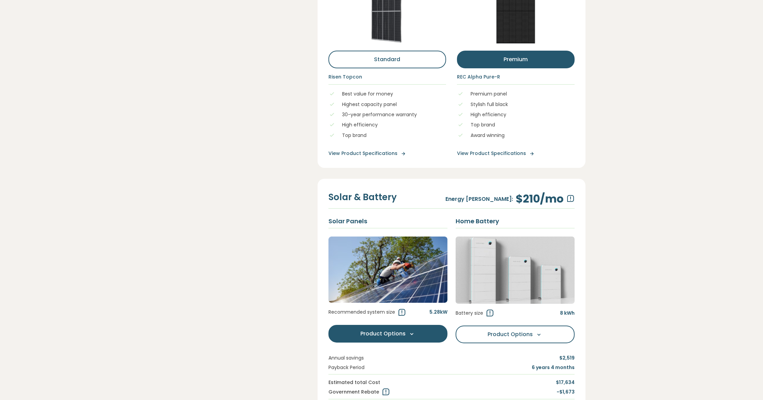
click at [407, 325] on button "Product Options Options" at bounding box center [388, 334] width 119 height 18
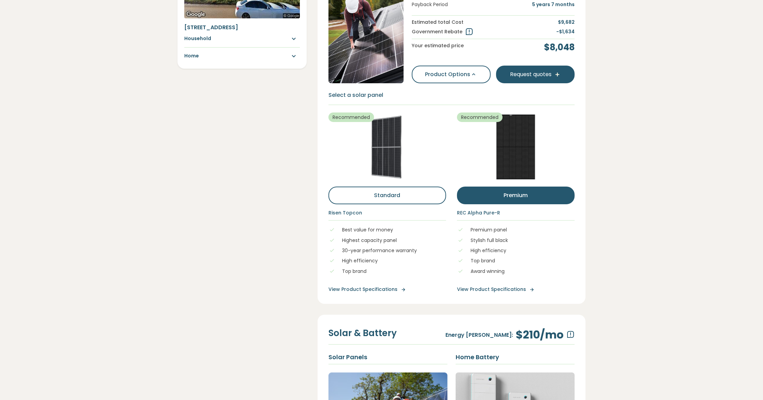
scroll to position [0, 0]
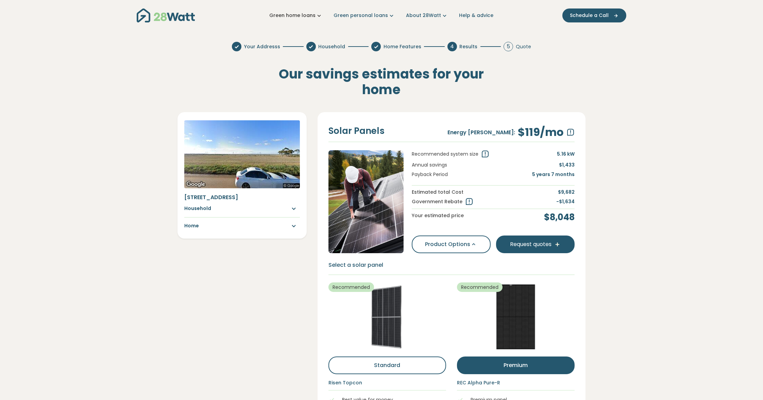
click at [315, 16] on link "Green home loans" at bounding box center [295, 15] width 53 height 7
click at [391, 14] on icon "Main navigation" at bounding box center [391, 15] width 7 height 7
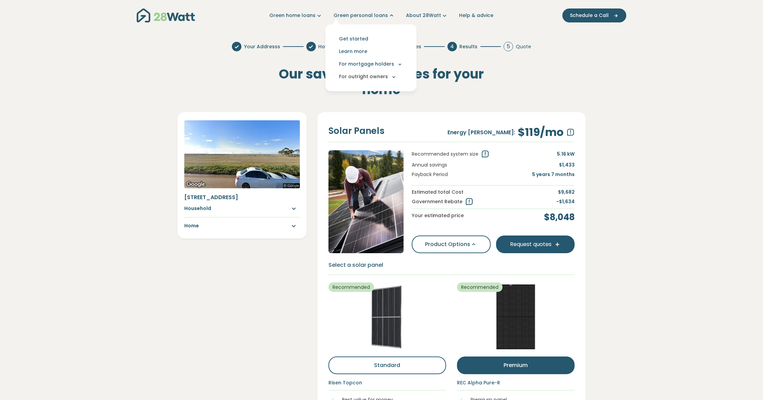
click at [394, 76] on icon "Main navigation" at bounding box center [394, 77] width 6 height 6
click at [360, 84] on link "RACQ" at bounding box center [351, 87] width 31 height 10
drag, startPoint x: 712, startPoint y: 121, endPoint x: 704, endPoint y: 122, distance: 8.2
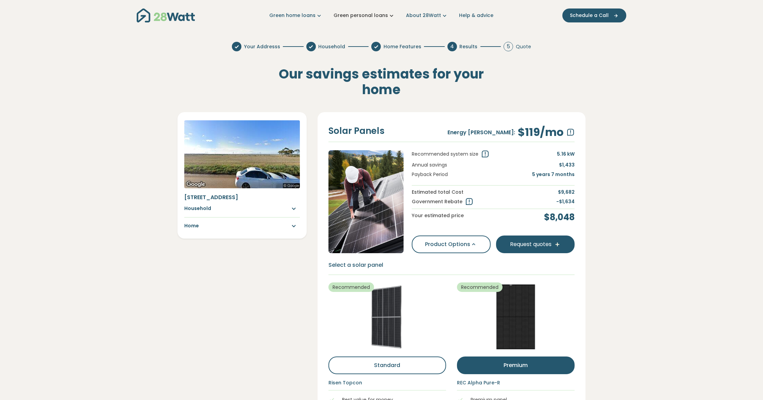
click at [382, 15] on link "Green personal loans" at bounding box center [365, 15] width 62 height 7
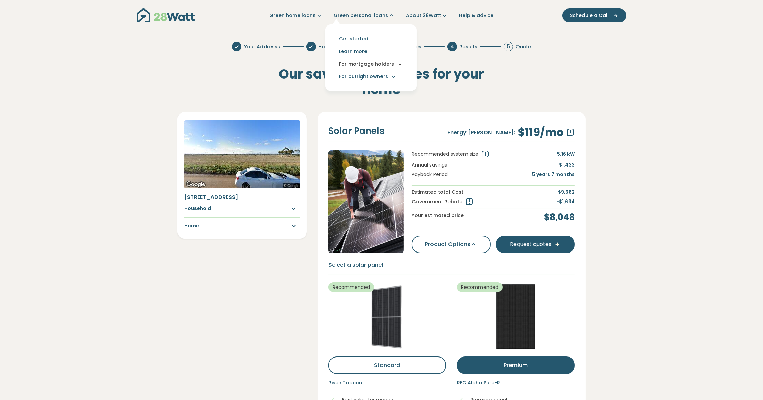
click at [394, 65] on button "For mortgage holders" at bounding box center [371, 64] width 80 height 13
click at [354, 112] on link "Suncorp" at bounding box center [355, 113] width 38 height 10
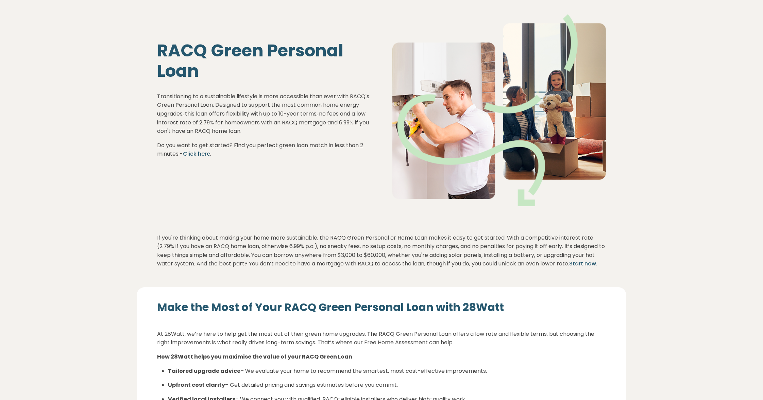
scroll to position [68, 0]
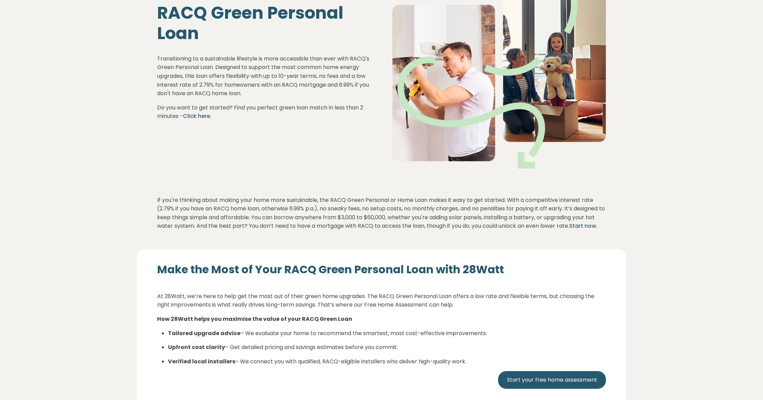
click at [269, 83] on span "Designed to support the most common home energy upgrades, this loan offers flex…" at bounding box center [263, 80] width 212 height 34
click at [181, 94] on span "Designed to support the most common home energy upgrades, this loan offers flex…" at bounding box center [263, 80] width 212 height 34
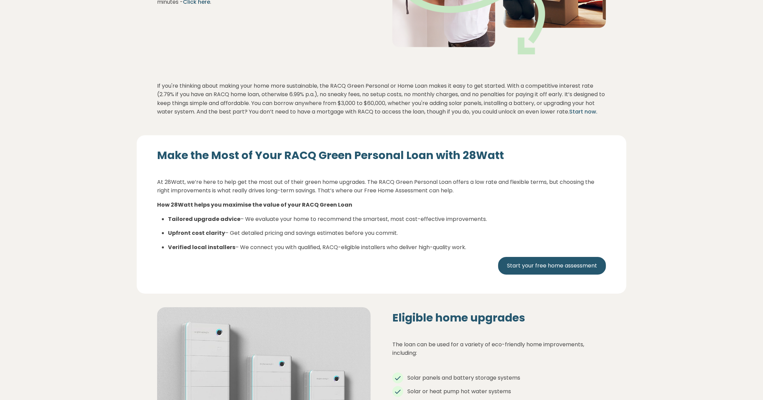
scroll to position [204, 0]
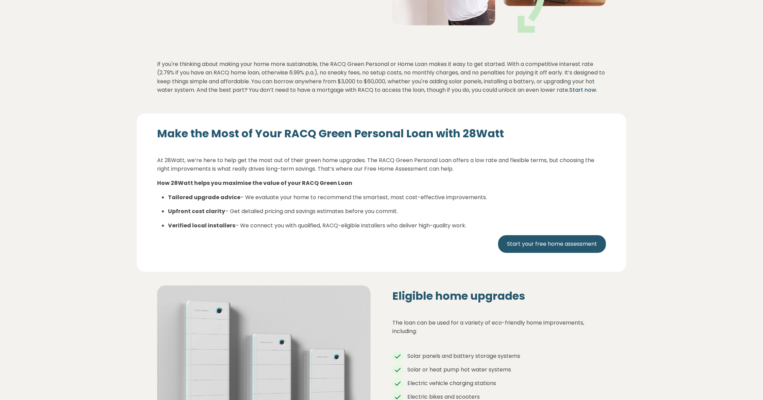
click at [180, 215] on strong "Upfront cost clarity" at bounding box center [196, 212] width 57 height 8
click at [182, 215] on strong "Upfront cost clarity" at bounding box center [196, 212] width 57 height 8
drag, startPoint x: 182, startPoint y: 220, endPoint x: 200, endPoint y: 220, distance: 17.7
click at [200, 215] on strong "Upfront cost clarity" at bounding box center [196, 212] width 57 height 8
drag, startPoint x: 200, startPoint y: 220, endPoint x: 191, endPoint y: 229, distance: 13.2
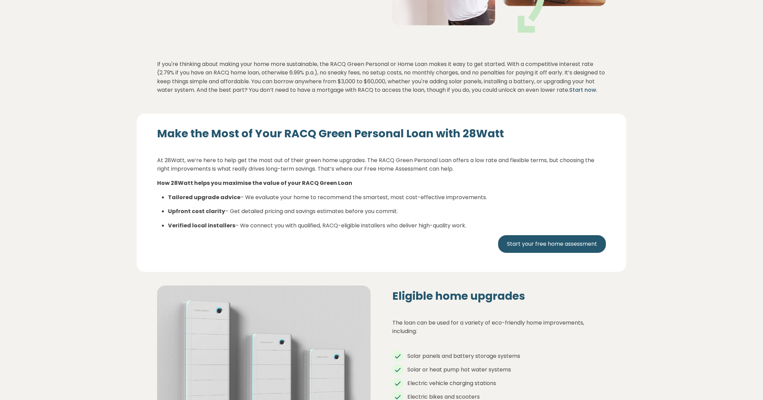
click at [191, 229] on ul "Tailored upgrade advice – We evaluate your home to recommend the smartest, most…" at bounding box center [381, 211] width 449 height 37
click at [183, 230] on strong "Verified local installers" at bounding box center [201, 226] width 67 height 8
drag, startPoint x: 183, startPoint y: 234, endPoint x: 232, endPoint y: 236, distance: 48.7
click at [232, 230] on p "Verified local installers – We connect you with qualified, RACQ-eligible instal…" at bounding box center [387, 225] width 438 height 9
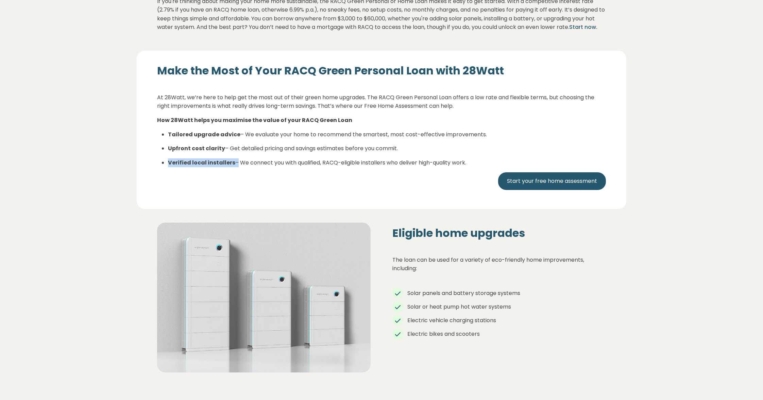
scroll to position [272, 0]
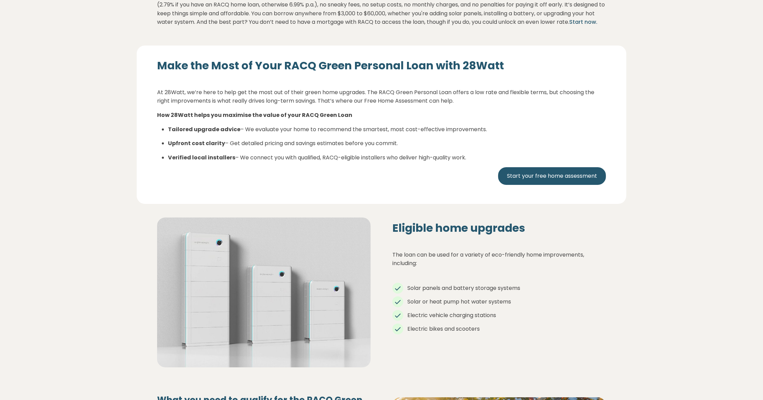
click at [310, 134] on p "Tailored upgrade advice – We evaluate your home to recommend the smartest, most…" at bounding box center [387, 129] width 438 height 9
click at [308, 119] on strong "How 28Watt helps you maximise the value of your RACQ Green Loan" at bounding box center [254, 115] width 195 height 8
drag, startPoint x: 308, startPoint y: 125, endPoint x: 348, endPoint y: 124, distance: 40.1
click at [348, 120] on p "How 28Watt helps you maximise the value of your RACQ Green Loan" at bounding box center [381, 115] width 449 height 9
drag, startPoint x: 348, startPoint y: 124, endPoint x: 330, endPoint y: 124, distance: 18.4
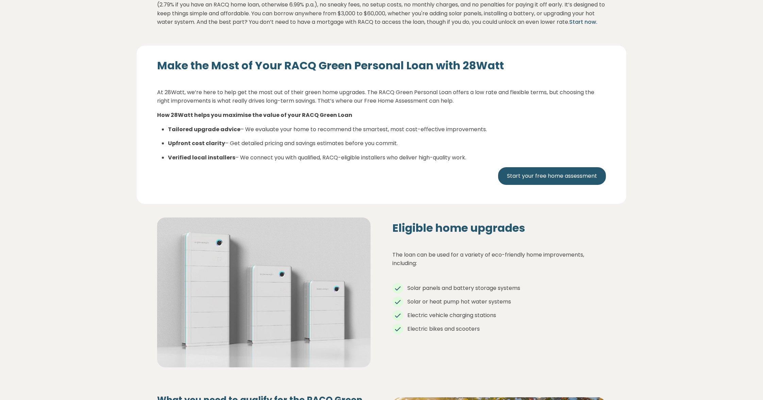
drag, startPoint x: 330, startPoint y: 124, endPoint x: 295, endPoint y: 151, distance: 43.9
click at [295, 148] on p "Upfront cost clarity – Get detailed pricing and savings estimates before you co…" at bounding box center [387, 143] width 438 height 9
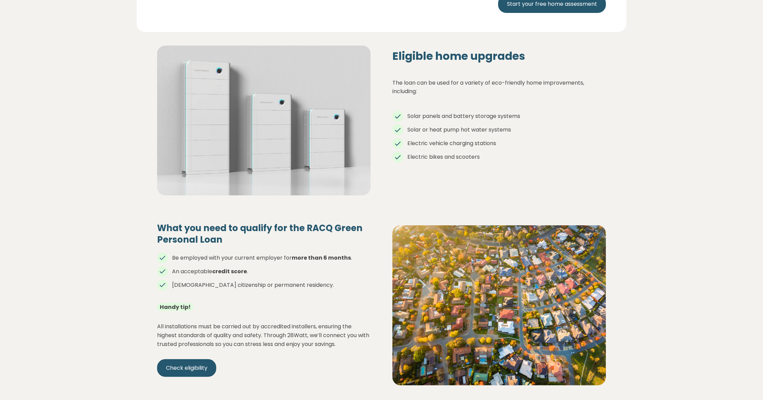
scroll to position [510, 0]
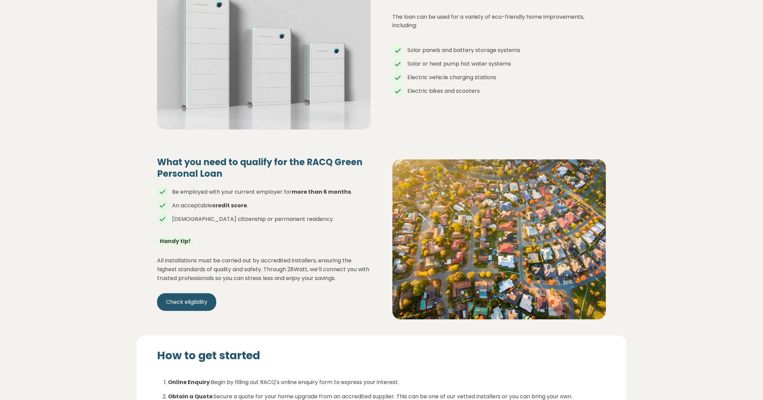
click at [196, 210] on li "An acceptable credit score ." at bounding box center [264, 206] width 214 height 8
click at [218, 224] on li "[DEMOGRAPHIC_DATA] citizenship or permanent residency." at bounding box center [264, 219] width 214 height 8
click at [179, 224] on li "[DEMOGRAPHIC_DATA] citizenship or permanent residency." at bounding box center [264, 219] width 214 height 8
drag, startPoint x: 179, startPoint y: 231, endPoint x: 249, endPoint y: 230, distance: 69.4
click at [249, 224] on li "[DEMOGRAPHIC_DATA] citizenship or permanent residency." at bounding box center [264, 219] width 214 height 8
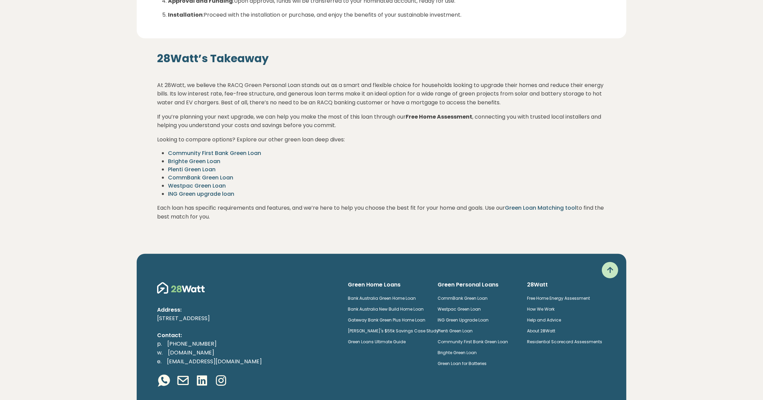
scroll to position [953, 0]
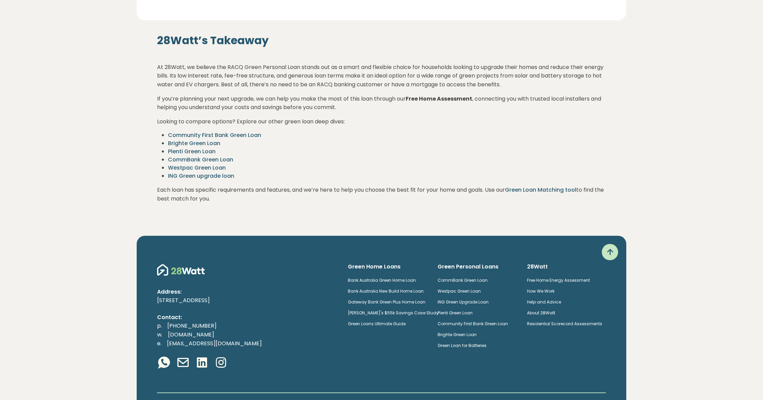
click at [498, 110] on p "If you’re planning your next upgrade, we can help you make the most of this loa…" at bounding box center [381, 103] width 449 height 17
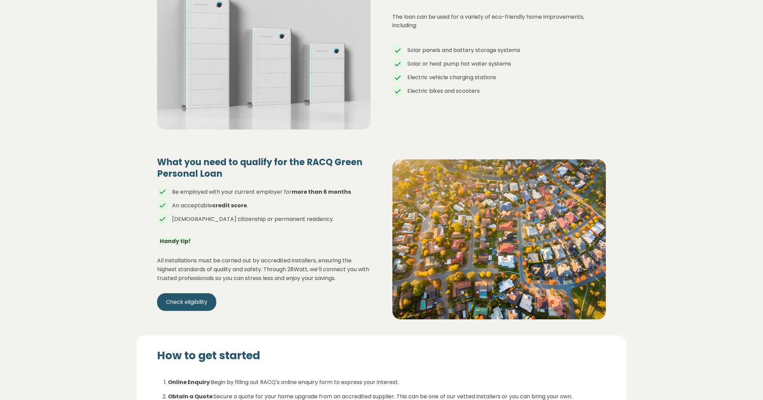
scroll to position [476, 0]
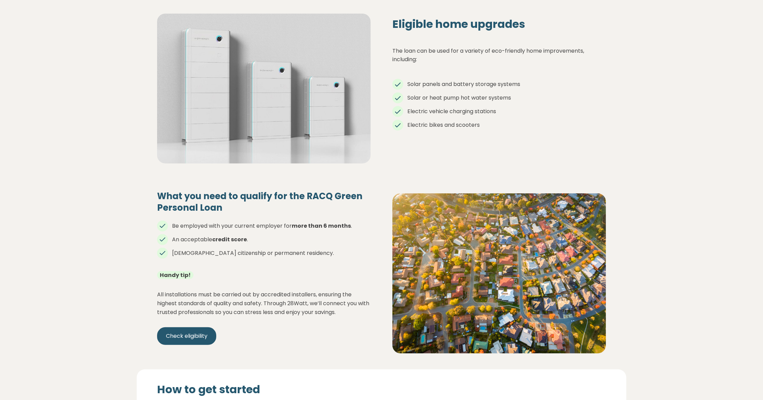
click at [317, 207] on h4 "What you need to qualify for the RACQ Green Personal Loan" at bounding box center [264, 202] width 214 height 23
drag, startPoint x: 317, startPoint y: 207, endPoint x: 226, endPoint y: 221, distance: 92.1
click at [226, 214] on h4 "What you need to qualify for the RACQ Green Personal Loan" at bounding box center [264, 202] width 214 height 23
drag, startPoint x: 226, startPoint y: 221, endPoint x: 215, endPoint y: 218, distance: 11.3
click at [315, 230] on ul "Be employed with your current employer for more than 6 months . An acceptable c…" at bounding box center [264, 237] width 214 height 41
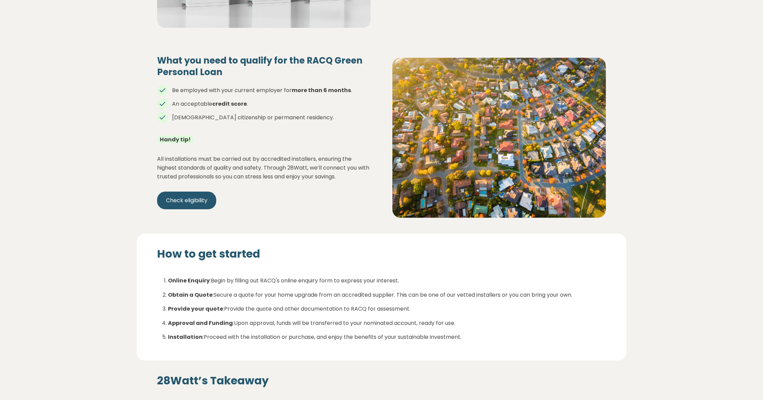
scroll to position [612, 0]
click at [190, 209] on link "Check eligibility" at bounding box center [186, 201] width 59 height 18
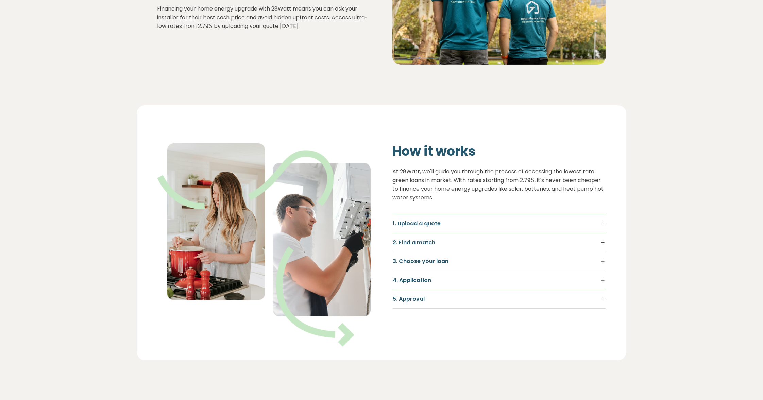
scroll to position [340, 0]
click at [439, 224] on h5 "1. Upload a quote" at bounding box center [499, 222] width 213 height 7
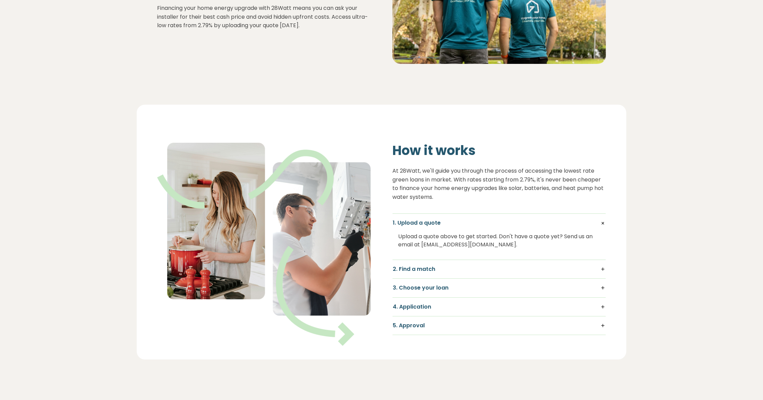
click at [441, 268] on h5 "2. Find a match" at bounding box center [499, 269] width 213 height 7
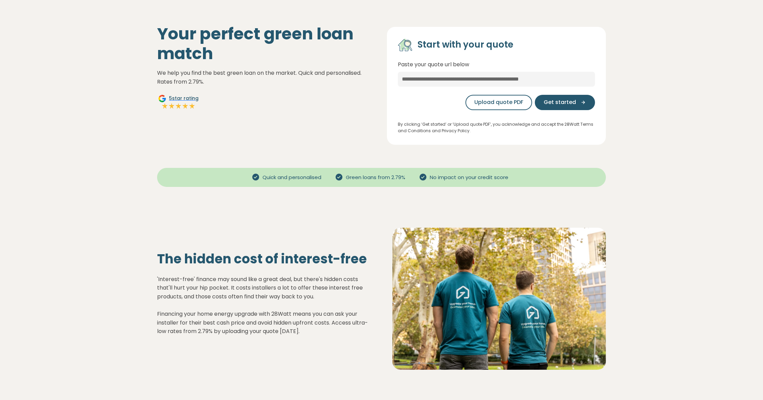
scroll to position [0, 0]
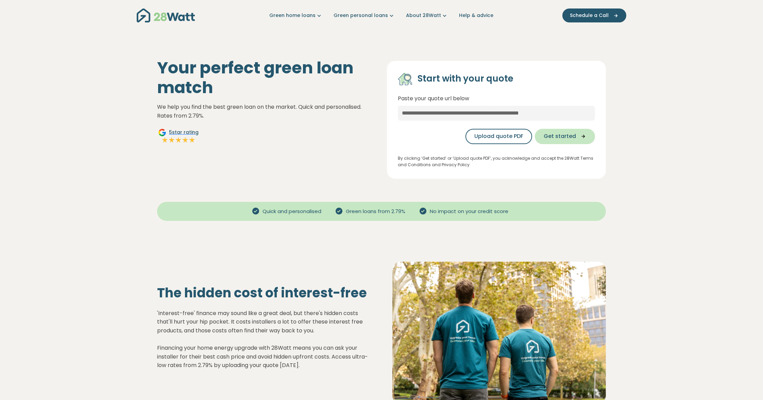
click at [581, 138] on icon "button" at bounding box center [581, 136] width 10 height 6
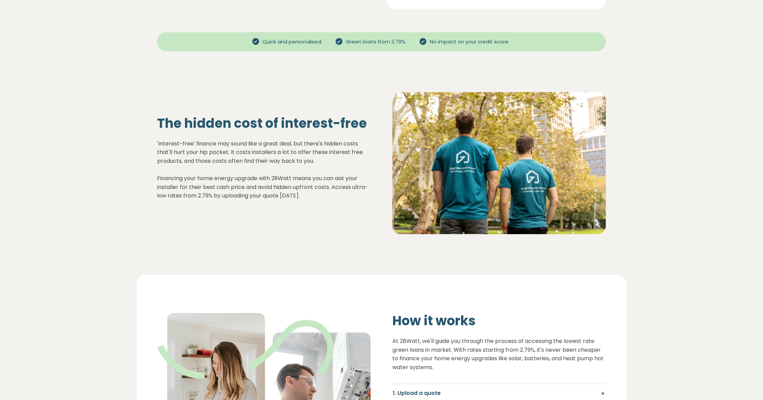
scroll to position [238, 0]
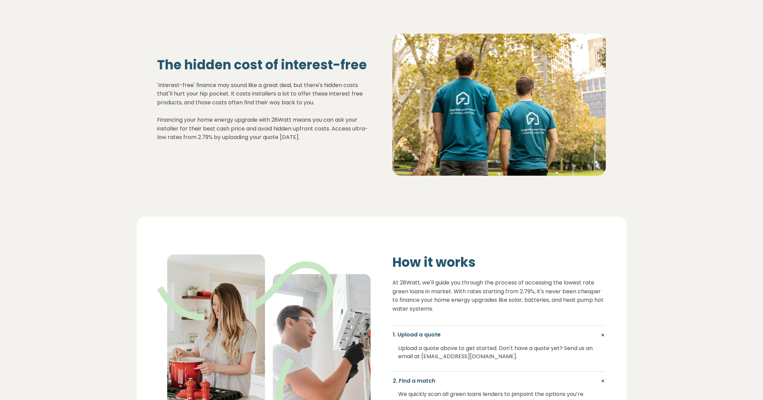
click at [284, 87] on p "'Interest-free' finance may sound like a great deal, but there's hidden costs t…" at bounding box center [264, 111] width 214 height 61
click at [363, 85] on p "'Interest-free' finance may sound like a great deal, but there's hidden costs t…" at bounding box center [264, 111] width 214 height 61
click at [211, 95] on p "'Interest-free' finance may sound like a great deal, but there's hidden costs t…" at bounding box center [264, 111] width 214 height 61
click at [256, 91] on p "'Interest-free' finance may sound like a great deal, but there's hidden costs t…" at bounding box center [264, 111] width 214 height 61
drag, startPoint x: 256, startPoint y: 91, endPoint x: 353, endPoint y: 97, distance: 96.8
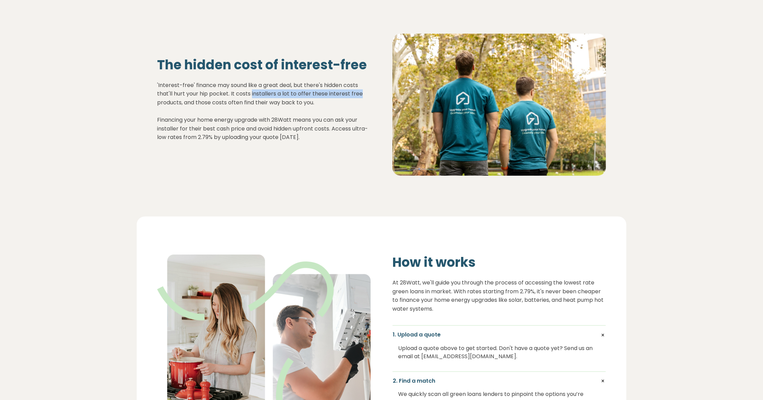
click at [353, 97] on p "'Interest-free' finance may sound like a great deal, but there's hidden costs t…" at bounding box center [264, 111] width 214 height 61
click at [197, 103] on p "'Interest-free' finance may sound like a great deal, but there's hidden costs t…" at bounding box center [264, 111] width 214 height 61
drag, startPoint x: 197, startPoint y: 103, endPoint x: 316, endPoint y: 105, distance: 118.7
click at [316, 105] on p "'Interest-free' finance may sound like a great deal, but there's hidden costs t…" at bounding box center [264, 111] width 214 height 61
click at [167, 120] on p "'Interest-free' finance may sound like a great deal, but there's hidden costs t…" at bounding box center [264, 111] width 214 height 61
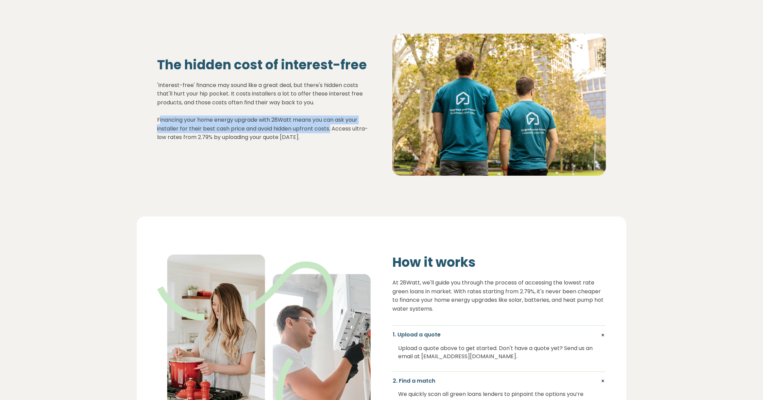
drag, startPoint x: 167, startPoint y: 120, endPoint x: 317, endPoint y: 130, distance: 150.0
click at [317, 130] on p "'Interest-free' finance may sound like a great deal, but there's hidden costs t…" at bounding box center [264, 111] width 214 height 61
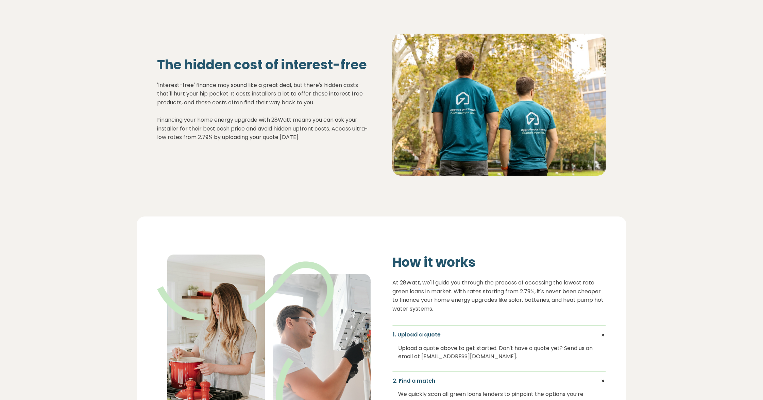
drag, startPoint x: 317, startPoint y: 130, endPoint x: 340, endPoint y: 129, distance: 22.9
click at [340, 129] on p "'Interest-free' finance may sound like a great deal, but there's hidden costs t…" at bounding box center [264, 111] width 214 height 61
click at [168, 137] on p "'Interest-free' finance may sound like a great deal, but there's hidden costs t…" at bounding box center [264, 111] width 214 height 61
drag, startPoint x: 168, startPoint y: 137, endPoint x: 261, endPoint y: 139, distance: 93.6
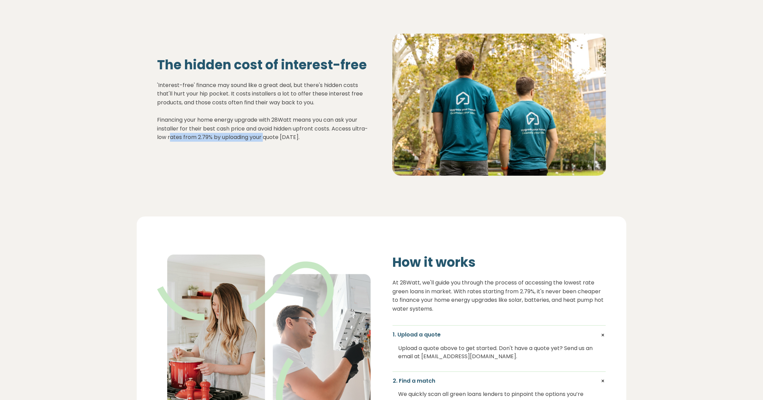
click at [261, 139] on p "'Interest-free' finance may sound like a great deal, but there's hidden costs t…" at bounding box center [264, 111] width 214 height 61
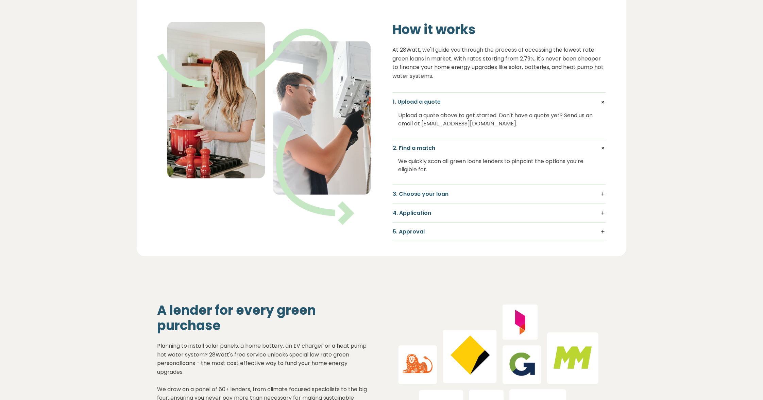
scroll to position [476, 0]
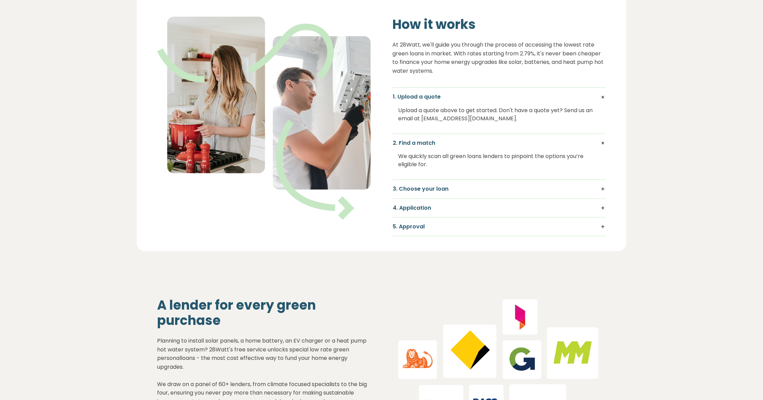
click at [452, 188] on h5 "3. Choose your loan" at bounding box center [499, 188] width 213 height 7
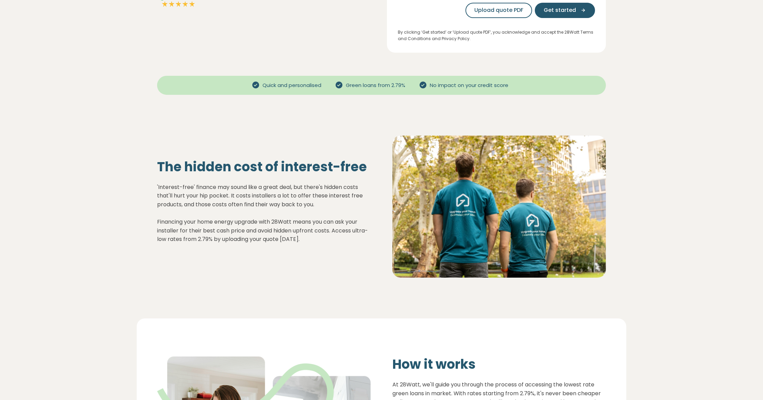
scroll to position [0, 0]
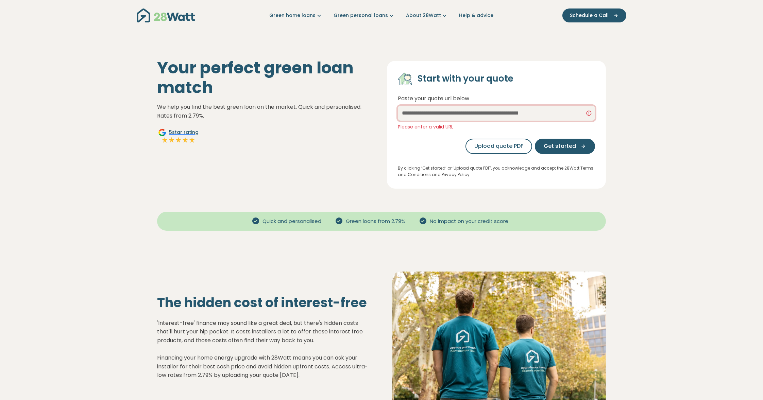
click at [449, 113] on input "text" at bounding box center [496, 113] width 197 height 15
click at [182, 18] on img "Main navigation" at bounding box center [166, 16] width 58 height 14
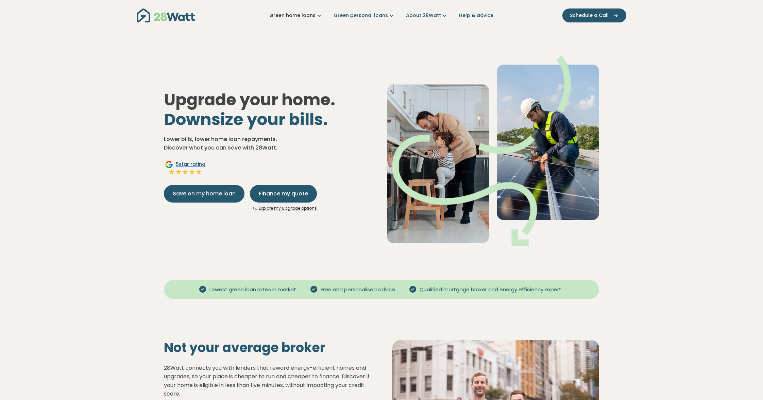
click at [314, 16] on link "Green home loans" at bounding box center [295, 15] width 53 height 7
click at [302, 78] on button "Products" at bounding box center [296, 76] width 58 height 13
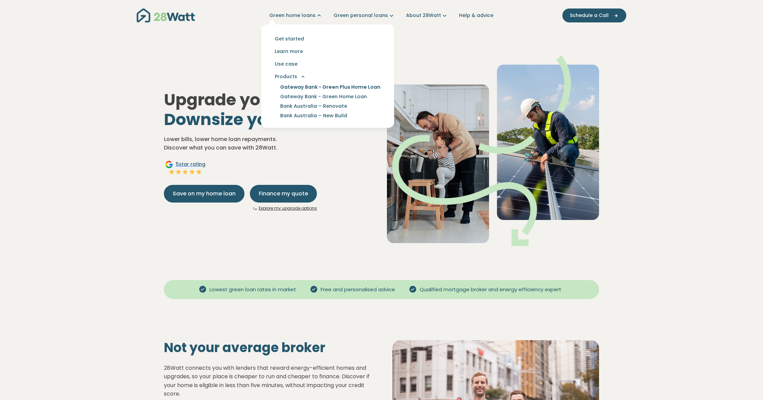
click at [374, 88] on link "Gateway Bank - Green Plus Home Loan" at bounding box center [330, 87] width 117 height 10
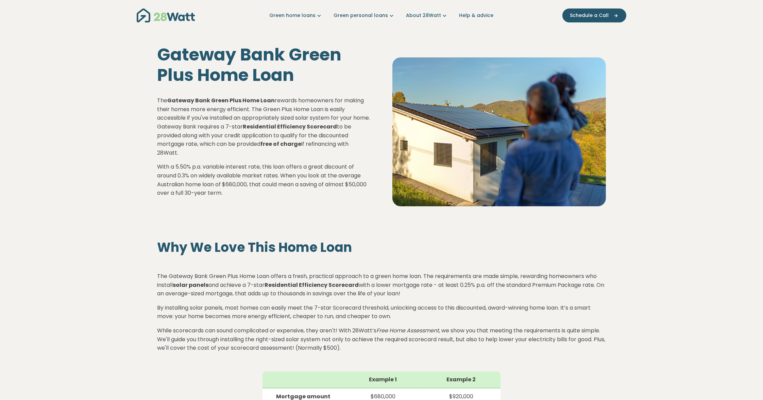
click at [262, 142] on p "The Gateway Bank Green Plus Home Loan rewards homeowners for making their homes…" at bounding box center [264, 126] width 214 height 61
click at [292, 146] on strong "free of charge" at bounding box center [281, 144] width 41 height 8
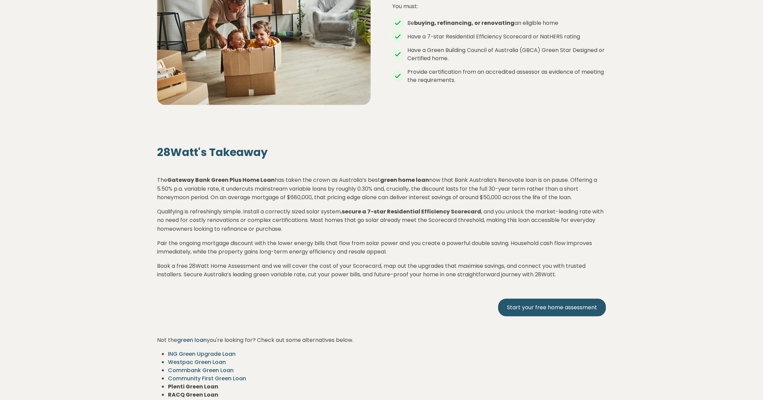
scroll to position [1361, 0]
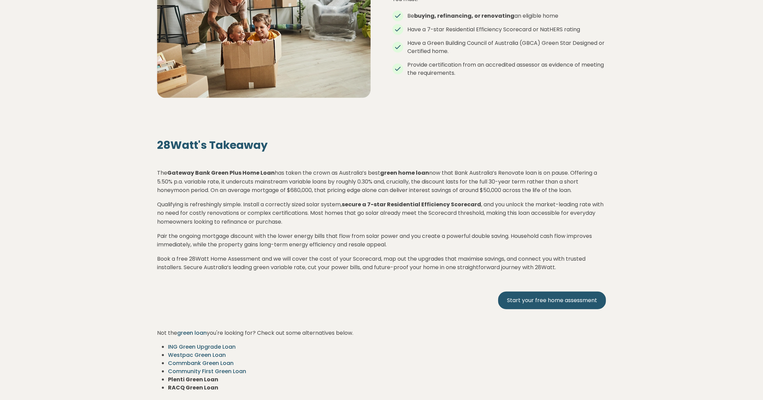
click at [463, 205] on strong "secure a 7-star Residential Efficiency Scorecard" at bounding box center [411, 205] width 139 height 8
click at [567, 203] on p "Qualifying is refreshingly simple. Install a correctly sized solar system, secu…" at bounding box center [381, 213] width 449 height 26
drag, startPoint x: 567, startPoint y: 203, endPoint x: 598, endPoint y: 203, distance: 30.6
click at [598, 203] on p "Qualifying is refreshingly simple. Install a correctly sized solar system, secu…" at bounding box center [381, 213] width 449 height 26
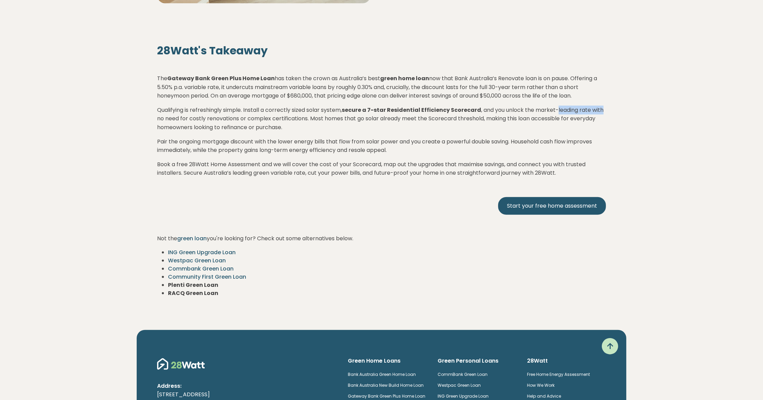
scroll to position [1463, 0]
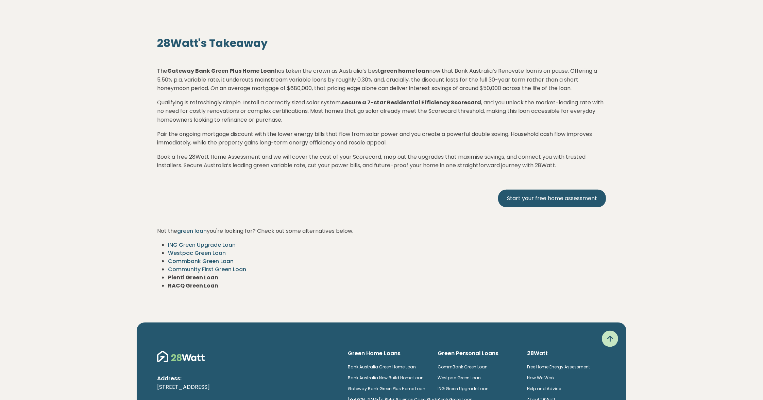
click at [380, 171] on div "28Watt's Takeaway The Gateway Bank Green Plus Home Loan has taken the crown as …" at bounding box center [381, 163] width 449 height 253
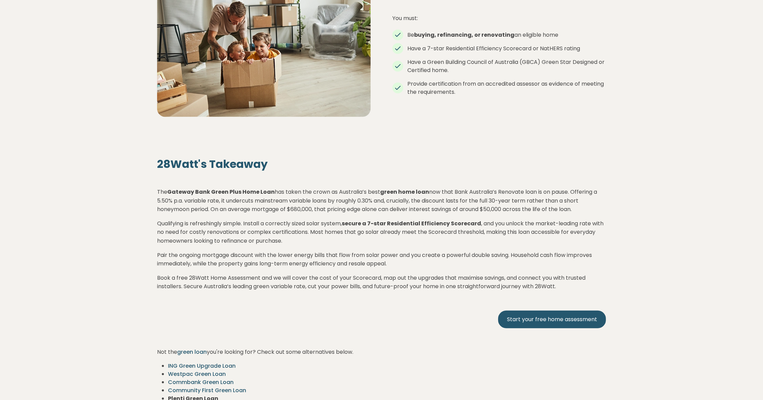
scroll to position [0, 0]
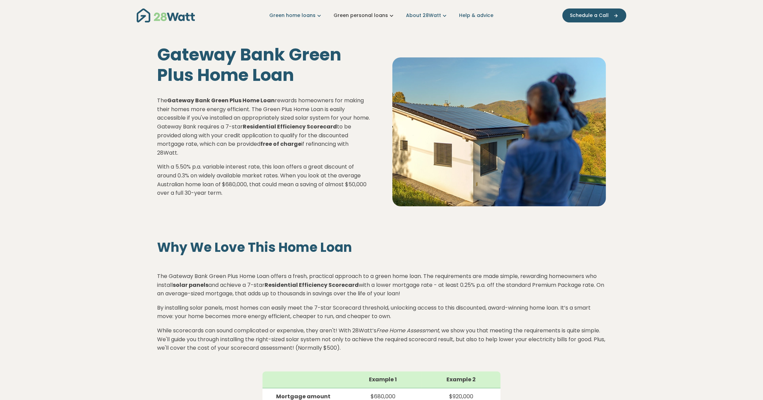
click at [385, 15] on link "Green personal loans" at bounding box center [365, 15] width 62 height 7
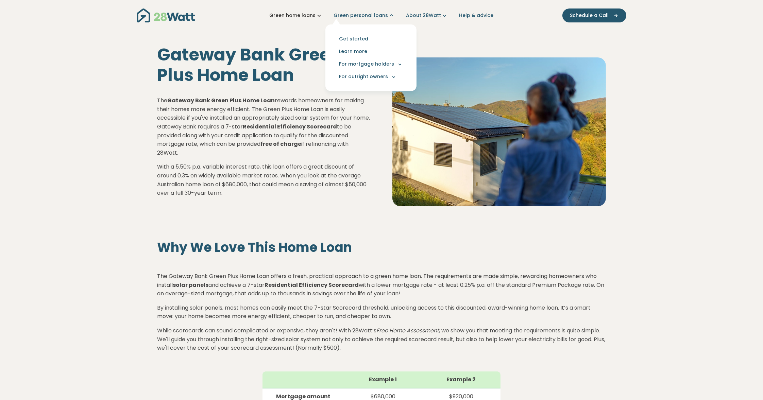
click at [319, 16] on icon "Main navigation" at bounding box center [319, 15] width 7 height 7
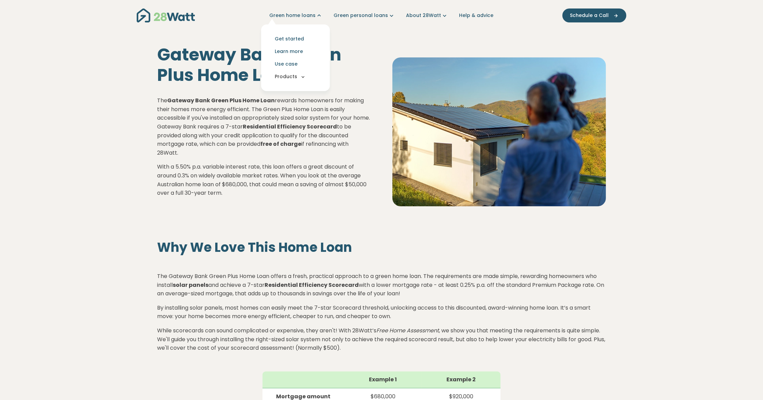
click at [298, 75] on button "Products" at bounding box center [296, 76] width 58 height 13
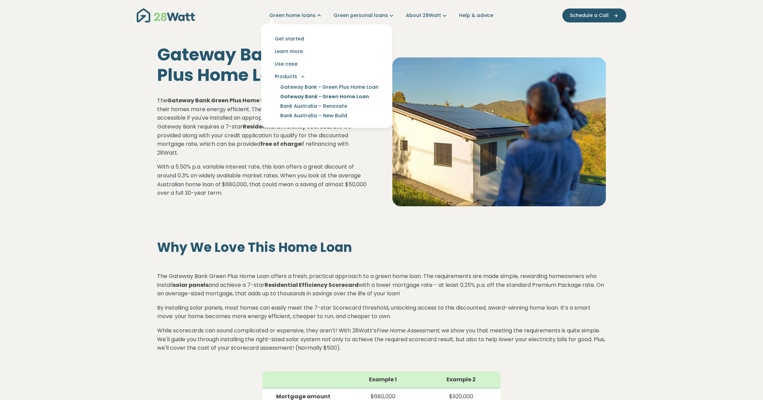
click at [360, 98] on link "Gateway Bank - Green Home Loan" at bounding box center [324, 97] width 105 height 10
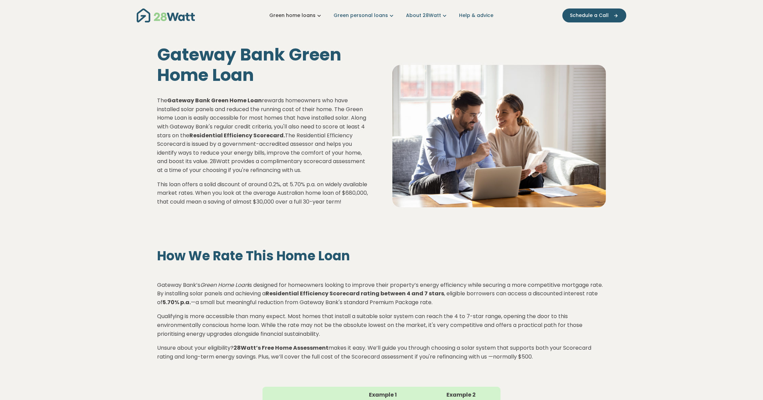
click at [322, 15] on icon "Main navigation" at bounding box center [319, 15] width 7 height 7
click at [306, 77] on icon "Main navigation" at bounding box center [303, 77] width 6 height 6
click at [386, 15] on link "Green personal loans" at bounding box center [365, 15] width 62 height 7
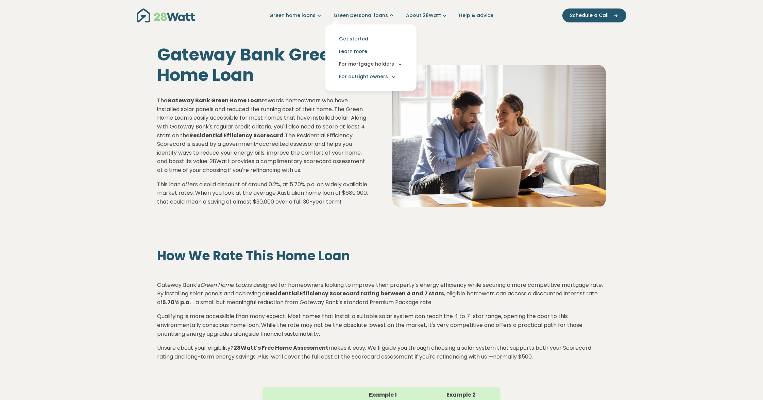
click at [399, 64] on icon "Main navigation" at bounding box center [400, 64] width 6 height 6
click at [350, 75] on link "CBA" at bounding box center [349, 75] width 27 height 10
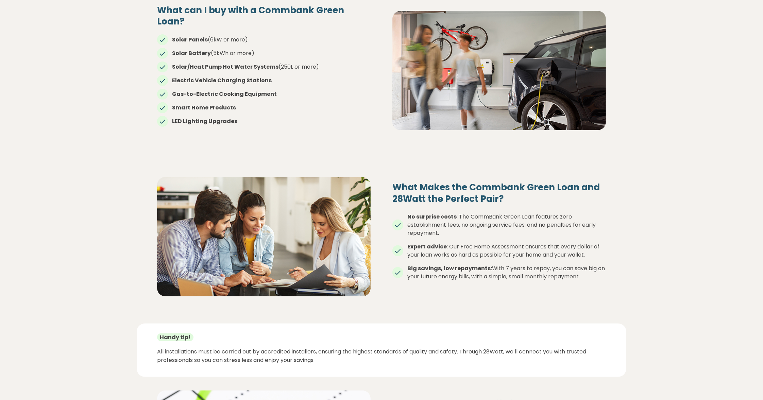
scroll to position [578, 0]
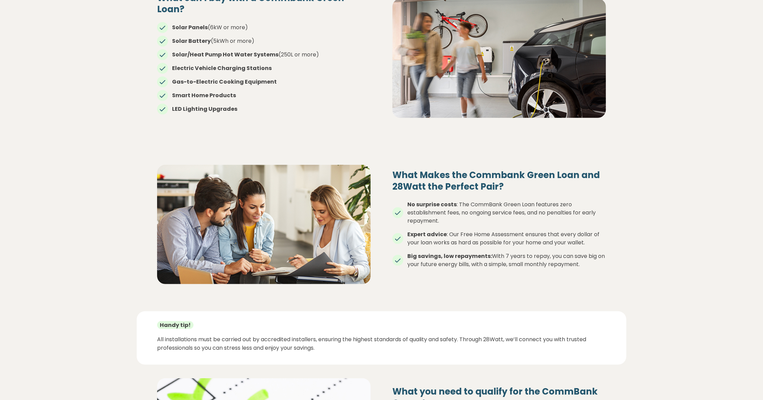
click at [437, 201] on li "No surprise costs : The CommBank Green Loan features zero establishment fees, n…" at bounding box center [500, 213] width 214 height 24
drag, startPoint x: 437, startPoint y: 201, endPoint x: 426, endPoint y: 214, distance: 16.6
click at [426, 213] on li "No surprise costs : The CommBank Green Loan features zero establishment fees, n…" at bounding box center [500, 213] width 214 height 24
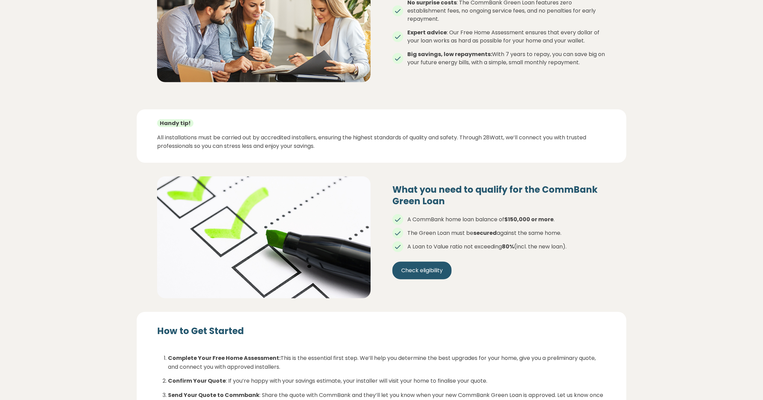
scroll to position [782, 0]
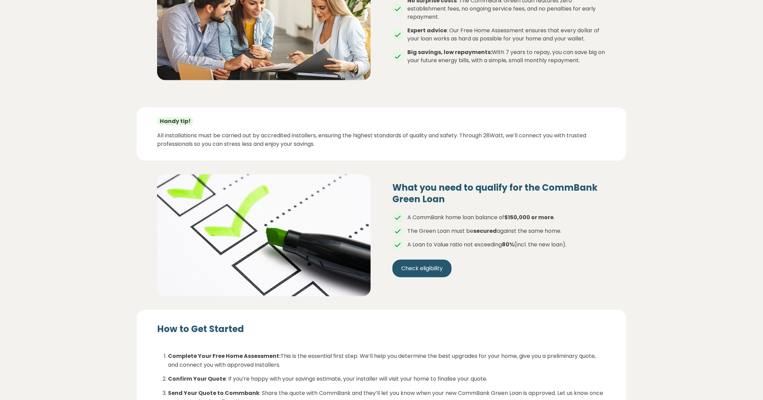
click at [453, 226] on ul "A CommBank home loan balance of $150,000 or more . The Green Loan must be secur…" at bounding box center [500, 228] width 214 height 41
drag, startPoint x: 415, startPoint y: 221, endPoint x: 532, endPoint y: 221, distance: 117.4
click at [532, 227] on li "The Green Loan must be secured against the same home." at bounding box center [500, 231] width 214 height 8
drag, startPoint x: 532, startPoint y: 221, endPoint x: 456, endPoint y: 232, distance: 76.7
click at [456, 241] on li "A Loan to Value ratio not exceeding 80% (incl. the new loan)." at bounding box center [500, 245] width 214 height 8
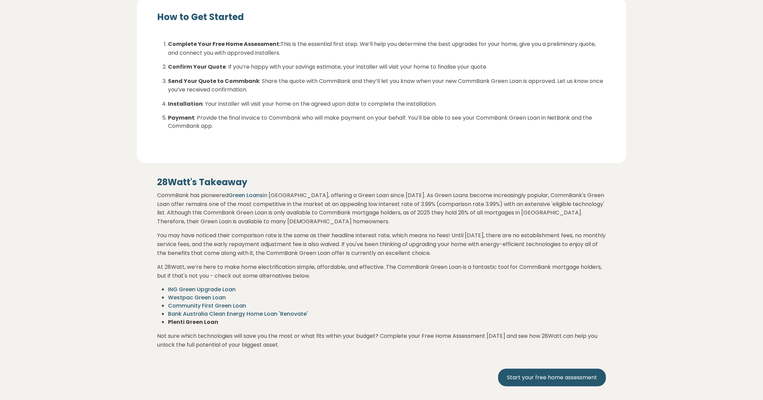
scroll to position [1157, 0]
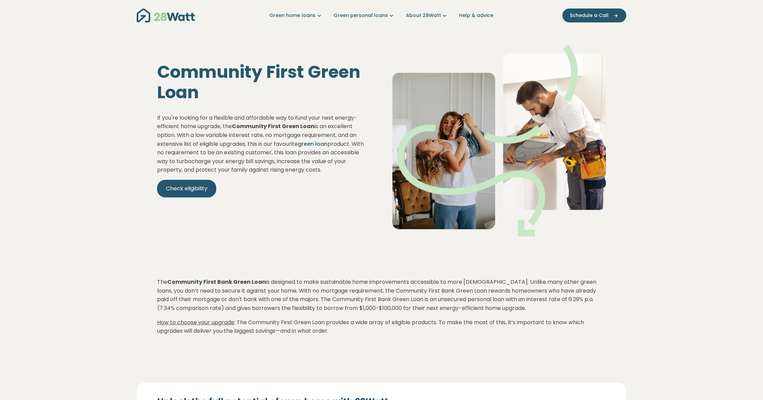
click at [303, 155] on p "If you're looking for a flexible and affordable way to fund your next energy-ef…" at bounding box center [264, 144] width 214 height 61
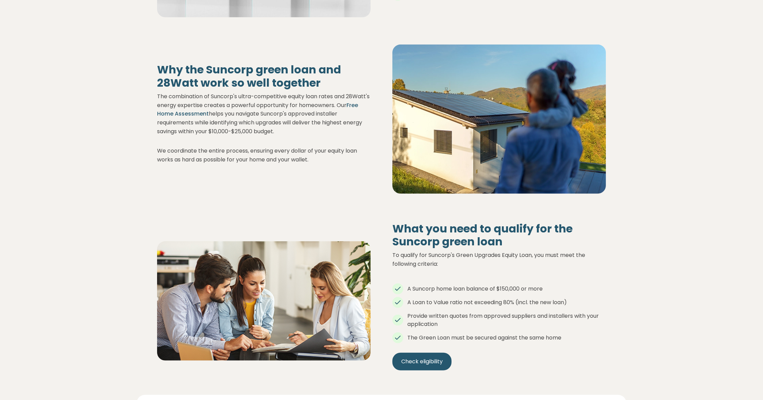
scroll to position [680, 0]
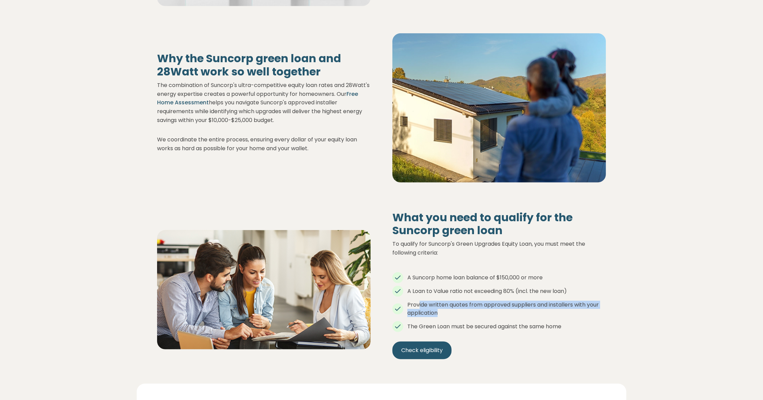
drag, startPoint x: 419, startPoint y: 305, endPoint x: 586, endPoint y: 312, distance: 166.8
click at [586, 312] on li "Provide written quotes from approved suppliers and installers with your applica…" at bounding box center [500, 309] width 214 height 16
click at [416, 327] on li "The Green Loan must be secured against the same home" at bounding box center [500, 327] width 214 height 8
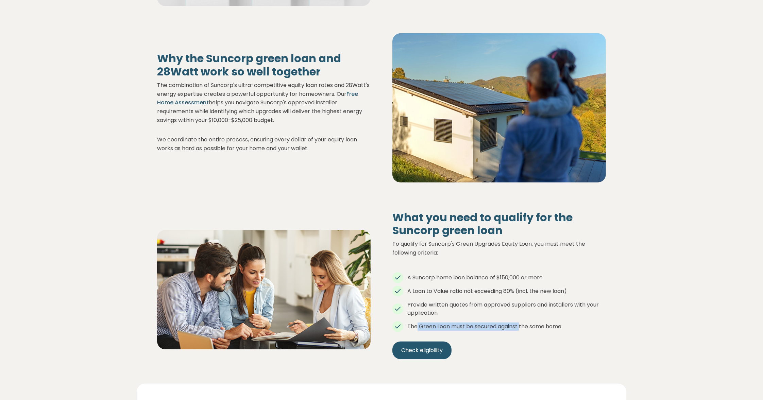
drag, startPoint x: 416, startPoint y: 327, endPoint x: 519, endPoint y: 326, distance: 103.1
click at [519, 326] on li "The Green Loan must be secured against the same home" at bounding box center [500, 327] width 214 height 8
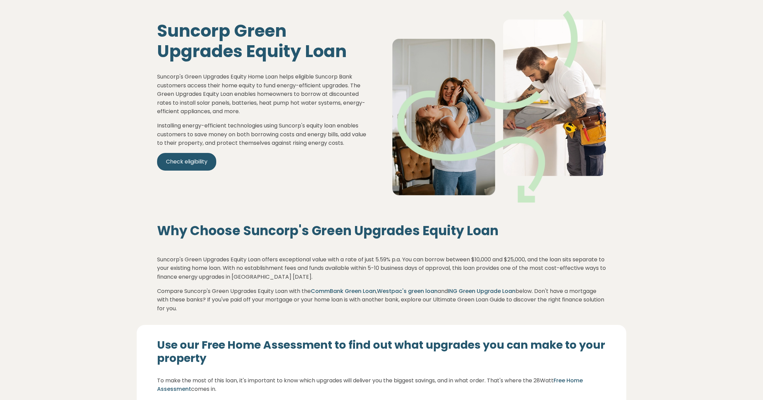
scroll to position [0, 0]
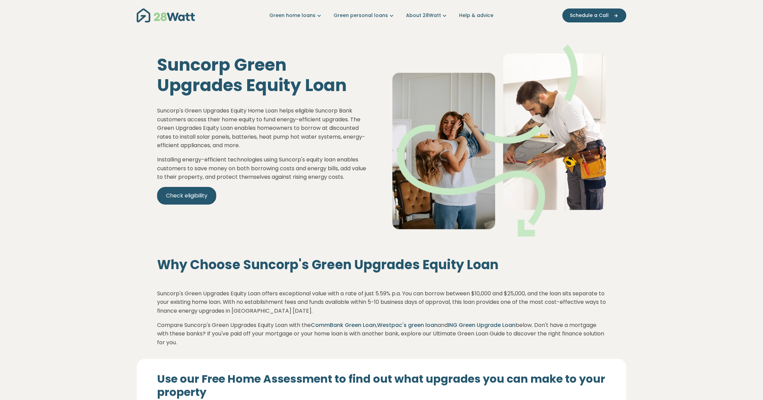
click at [202, 69] on h1 "Suncorp Green Upgrades Equity Loan" at bounding box center [264, 75] width 214 height 41
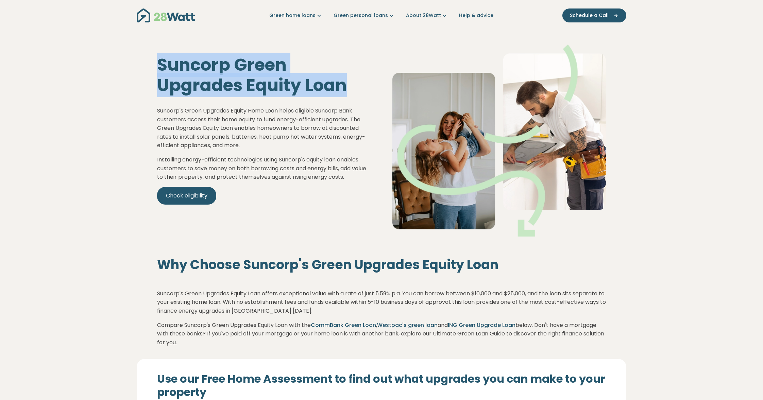
drag, startPoint x: 202, startPoint y: 69, endPoint x: 333, endPoint y: 93, distance: 132.5
click at [333, 93] on h1 "Suncorp Green Upgrades Equity Loan" at bounding box center [264, 75] width 214 height 41
drag, startPoint x: 333, startPoint y: 93, endPoint x: 269, endPoint y: 87, distance: 63.5
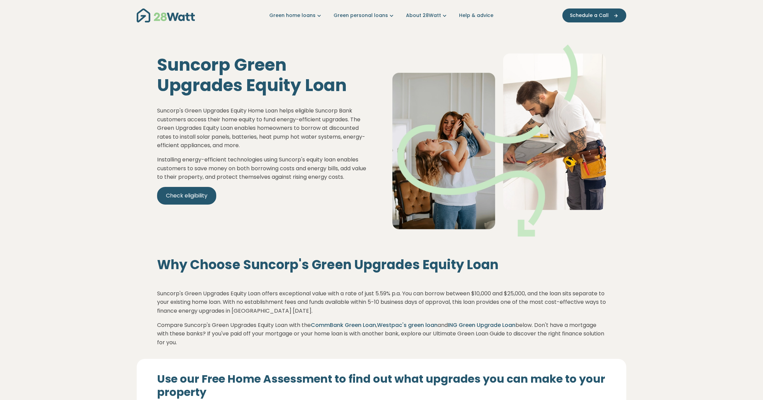
click at [254, 131] on p "Suncorp's Green Upgrades Equity Home Loan helps eligible Suncorp Bank customers…" at bounding box center [264, 128] width 214 height 44
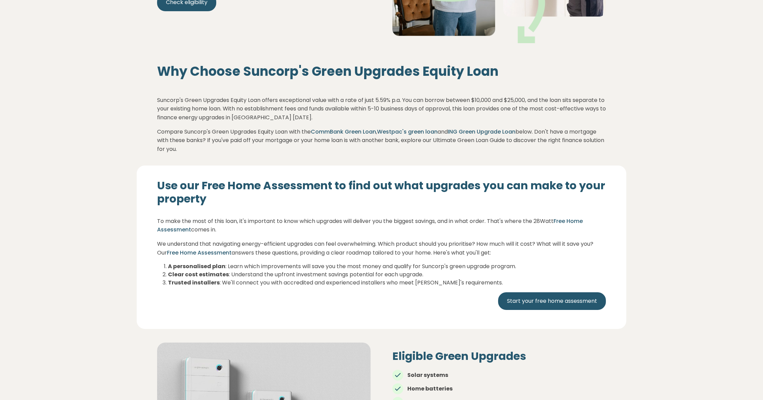
scroll to position [204, 0]
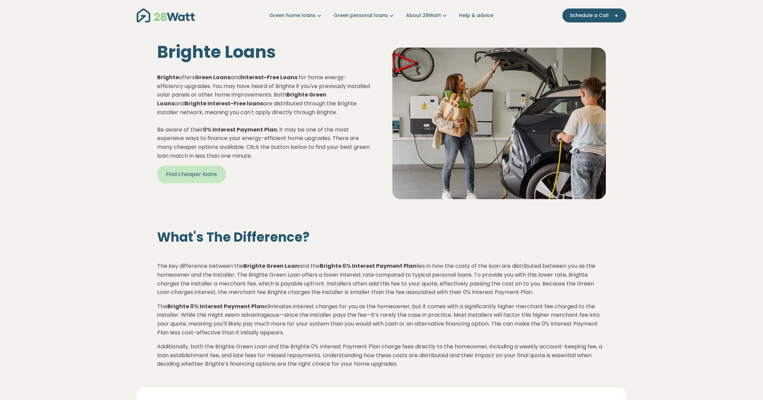
click at [207, 177] on link "Find cheaper loans" at bounding box center [191, 175] width 69 height 18
click at [248, 149] on p "Brighte offers Green Loans and Interest-Free Loans for home energy-efficiency u…" at bounding box center [264, 116] width 214 height 87
click at [317, 93] on strong "Brighte Green Loans" at bounding box center [241, 99] width 169 height 17
click at [185, 104] on strong "Brighte Interest-Free loans" at bounding box center [224, 104] width 79 height 8
drag, startPoint x: 180, startPoint y: 104, endPoint x: 233, endPoint y: 104, distance: 52.7
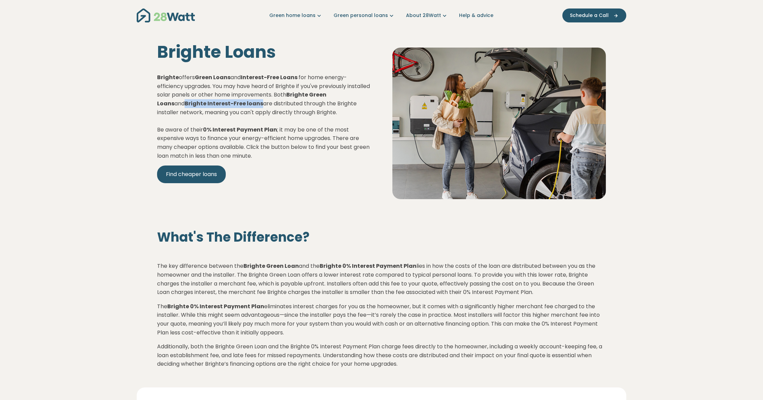
click at [233, 104] on strong "Brighte Interest-Free loans" at bounding box center [224, 104] width 79 height 8
copy strong "Brighte Interest-Free loans"
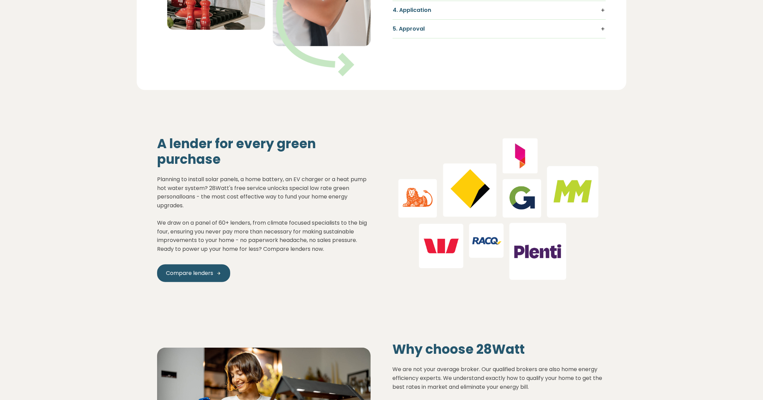
scroll to position [612, 0]
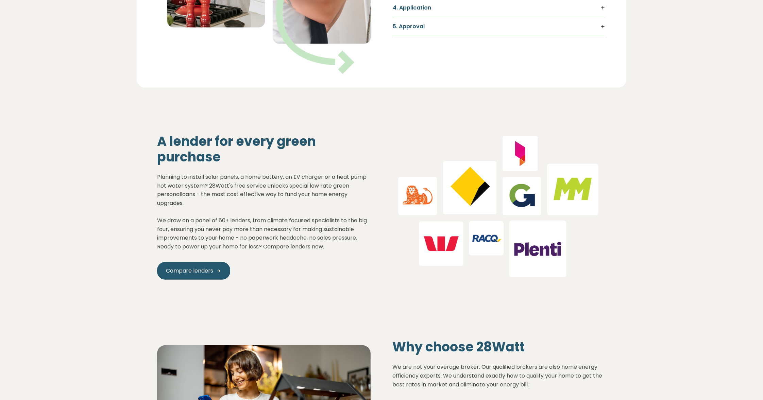
click at [323, 191] on p "Planning to install solar panels, a home battery, an EV charger or a heat pump …" at bounding box center [264, 212] width 214 height 78
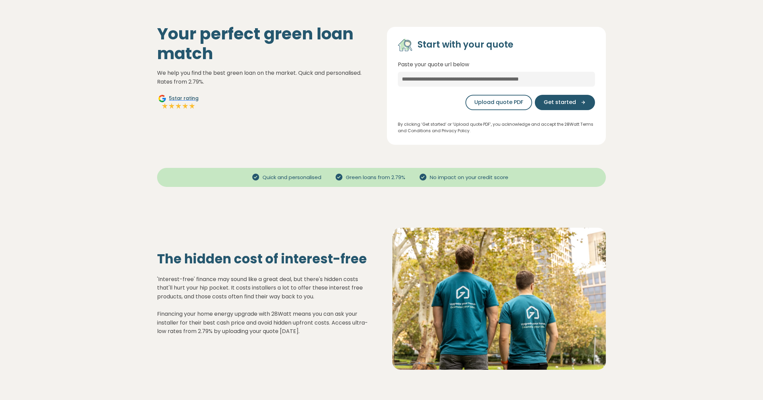
scroll to position [0, 0]
